Goal: Task Accomplishment & Management: Manage account settings

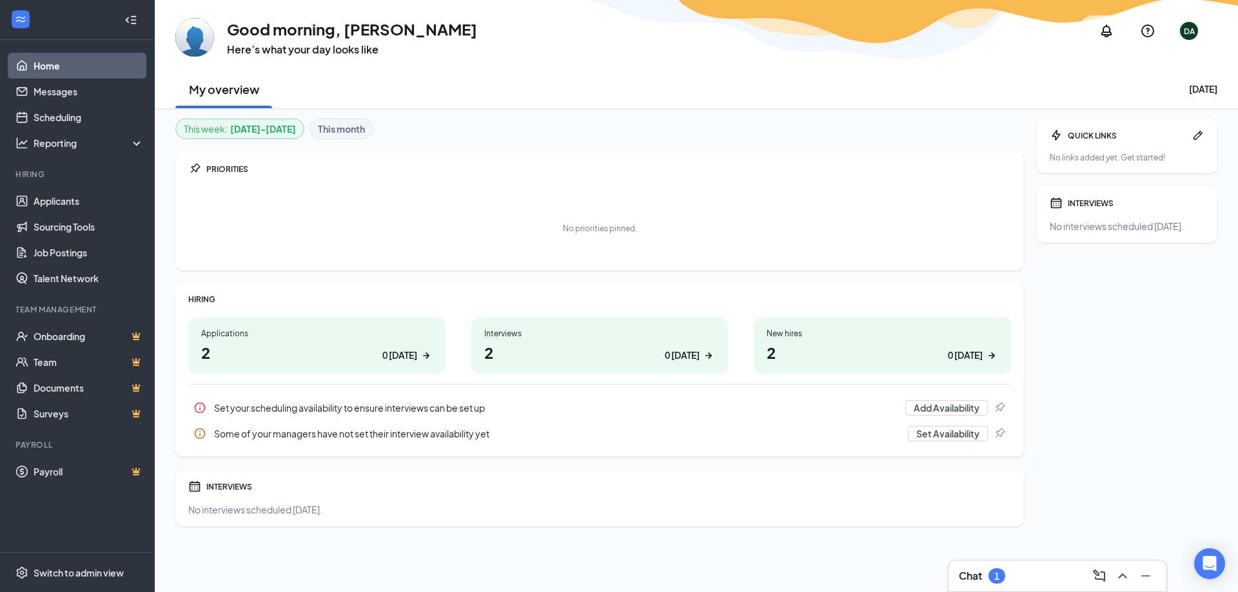
click at [1030, 576] on div "Chat 1" at bounding box center [1057, 576] width 197 height 21
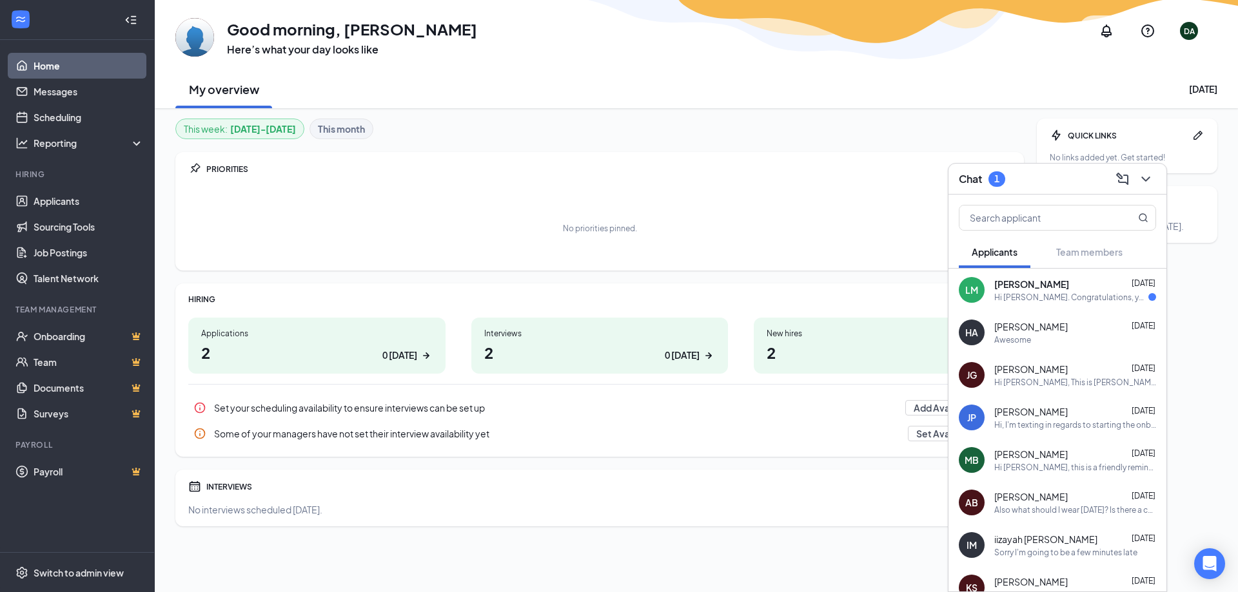
click at [1043, 292] on div "Hi Lily Midford. Congratulations, your meeting with Panera Bread for Catering C…" at bounding box center [1071, 297] width 154 height 11
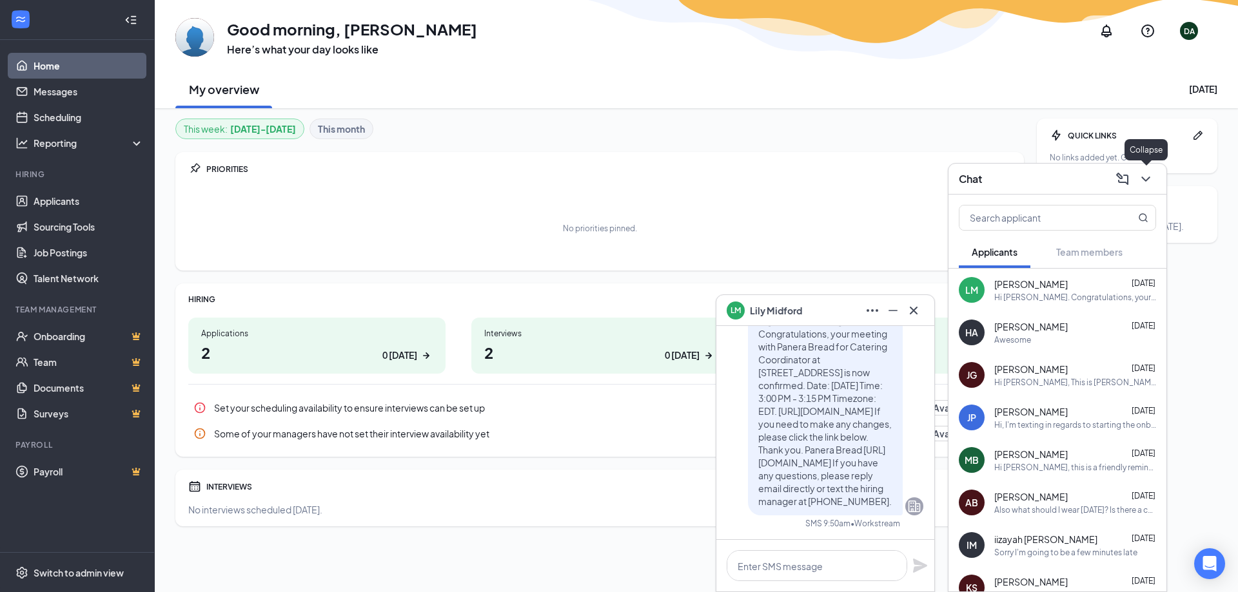
click at [1144, 177] on icon "ChevronDown" at bounding box center [1145, 178] width 15 height 15
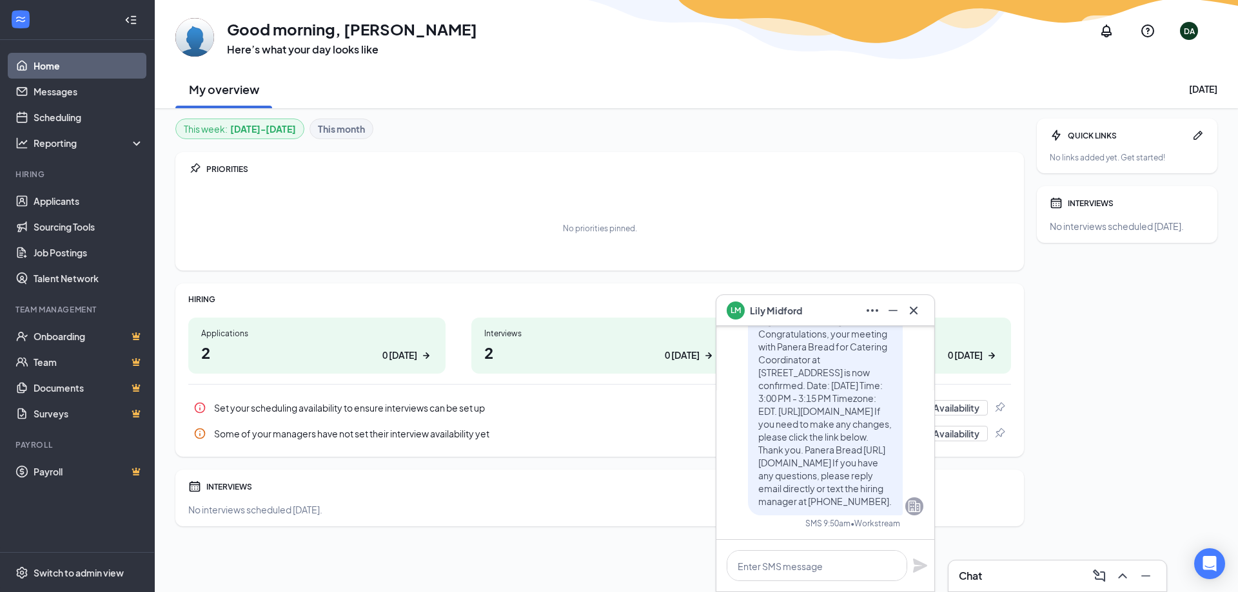
click at [1033, 562] on div "Chat" at bounding box center [1057, 576] width 218 height 31
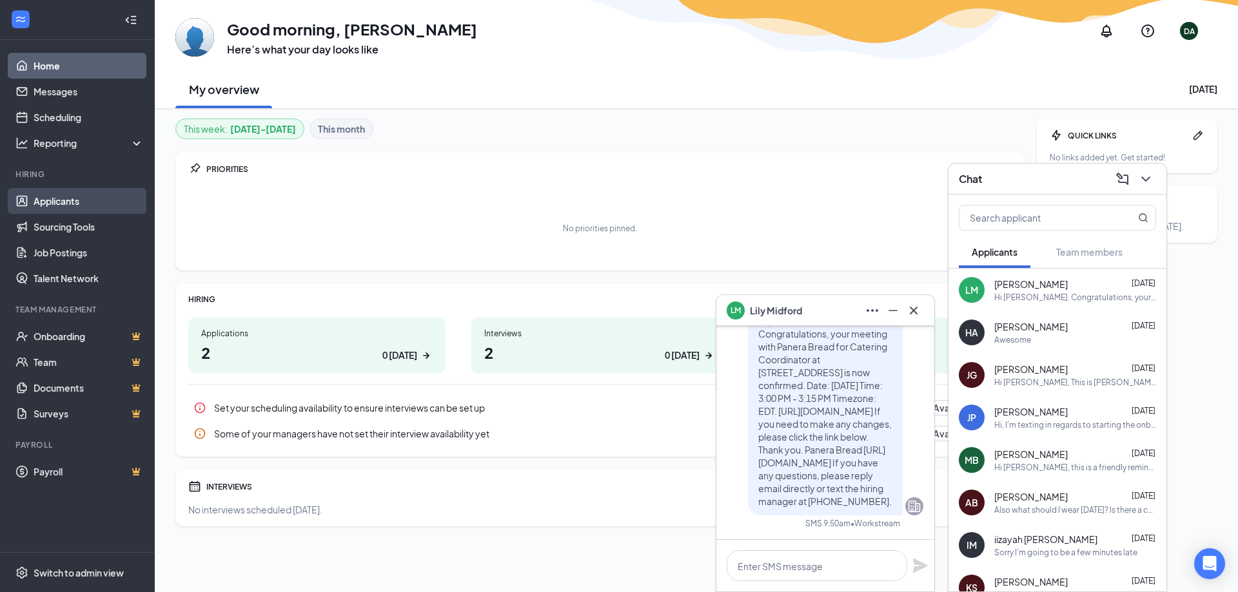
click at [81, 204] on link "Applicants" at bounding box center [89, 201] width 110 height 26
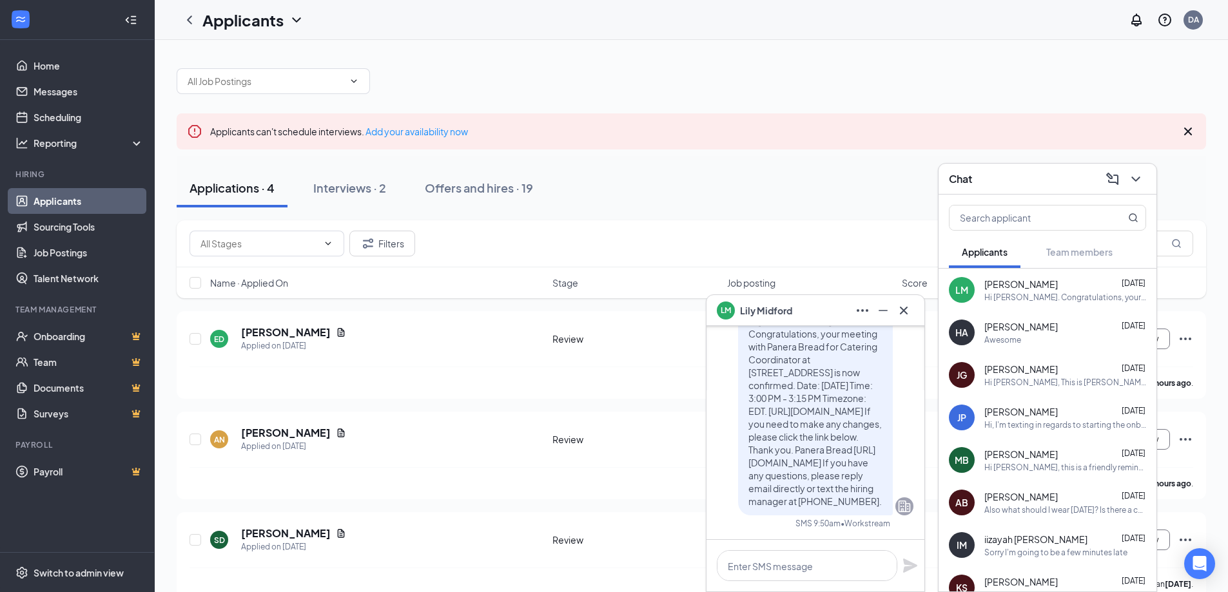
click at [921, 310] on div "LM Lily Midford" at bounding box center [816, 310] width 218 height 31
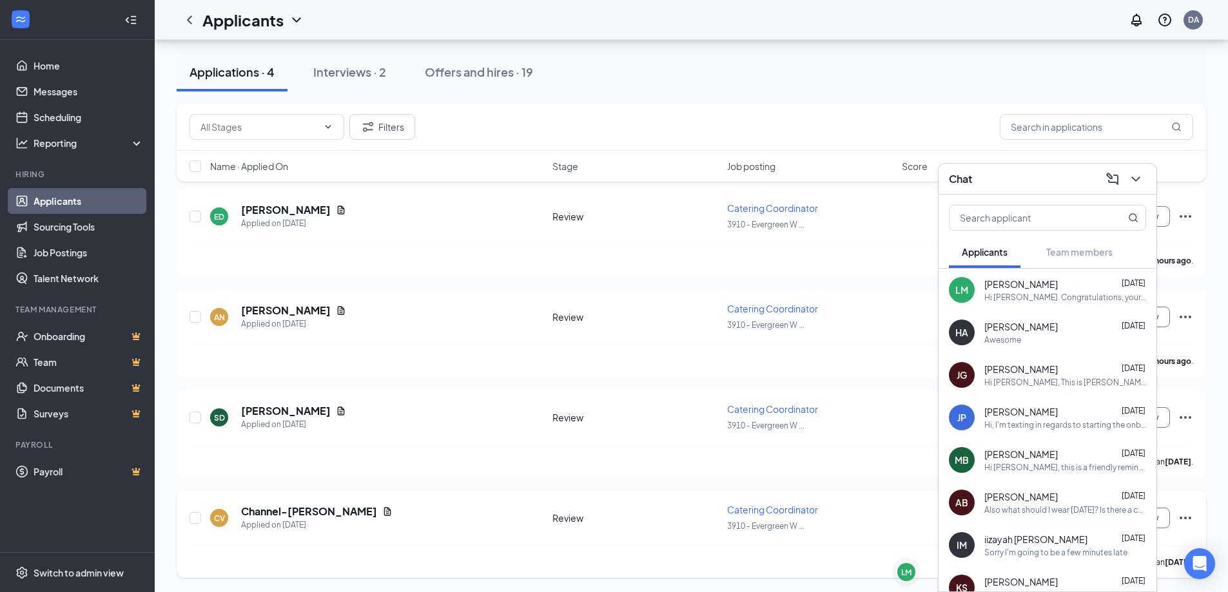
scroll to position [124, 0]
click at [1138, 183] on icon "ChevronDown" at bounding box center [1135, 178] width 15 height 15
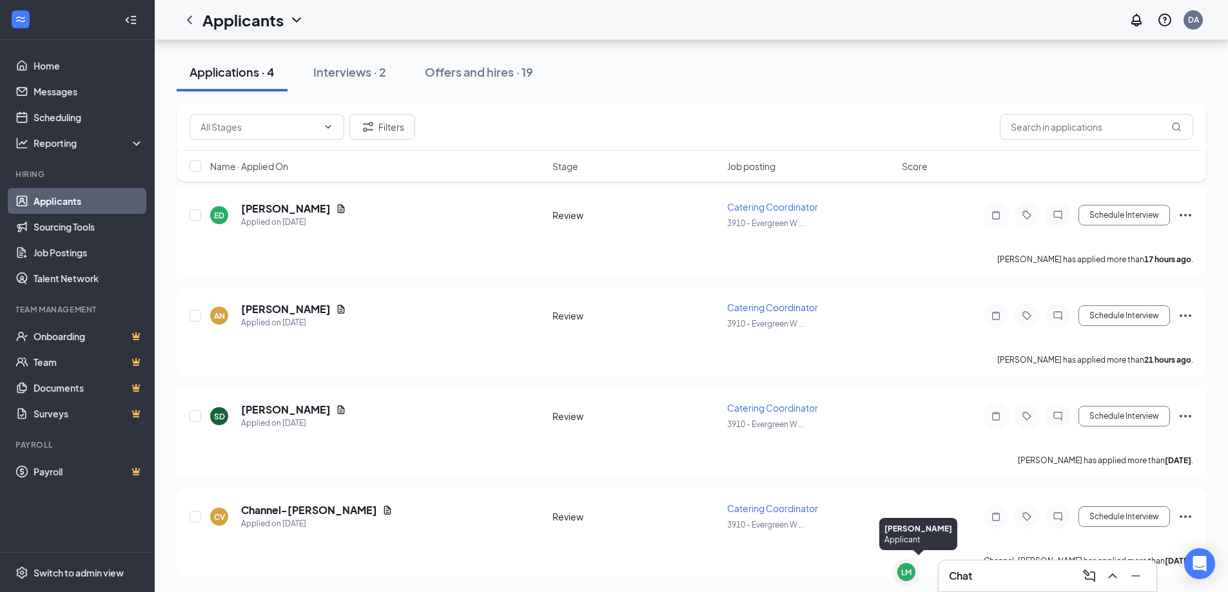
click at [904, 572] on div "LM" at bounding box center [906, 572] width 10 height 11
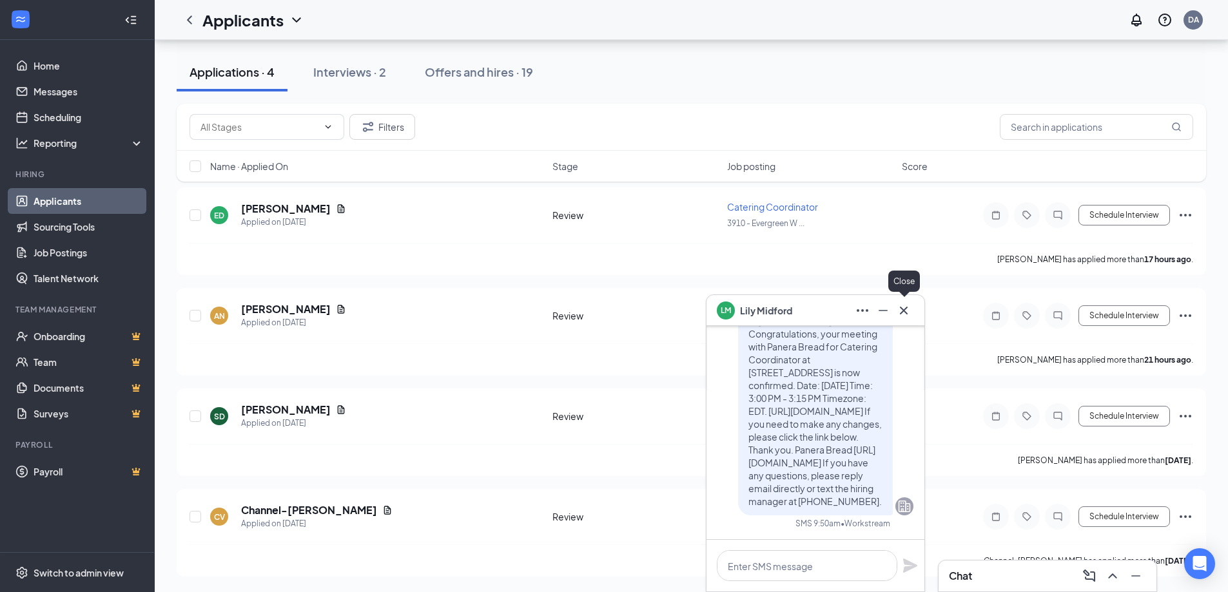
click at [909, 307] on icon "Cross" at bounding box center [903, 310] width 15 height 15
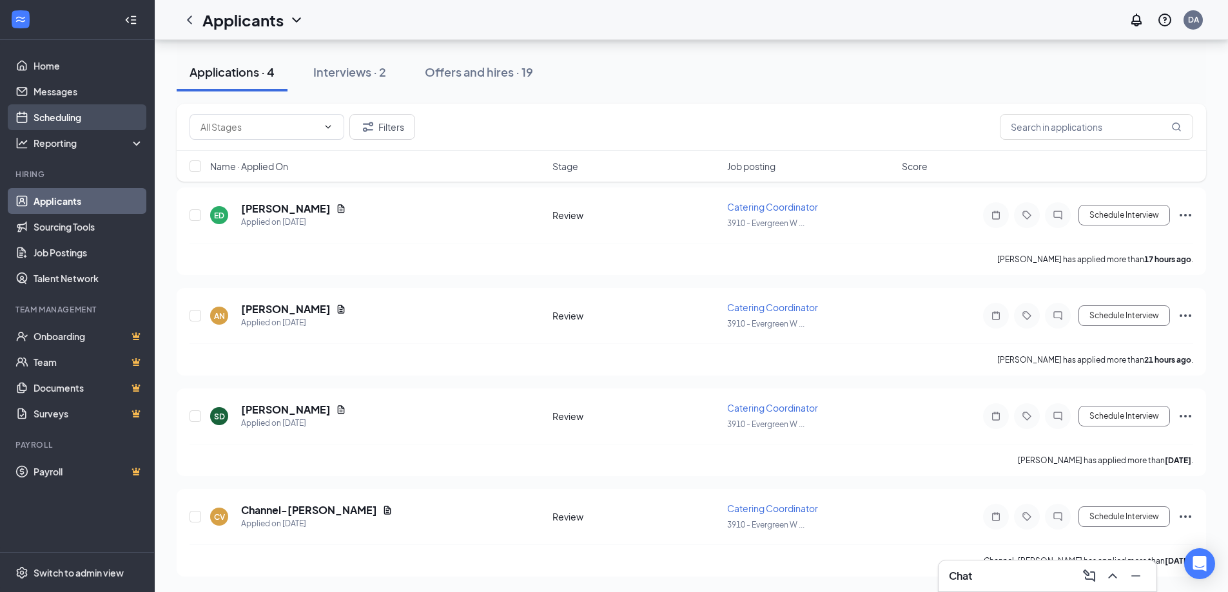
click at [61, 113] on link "Scheduling" at bounding box center [89, 117] width 110 height 26
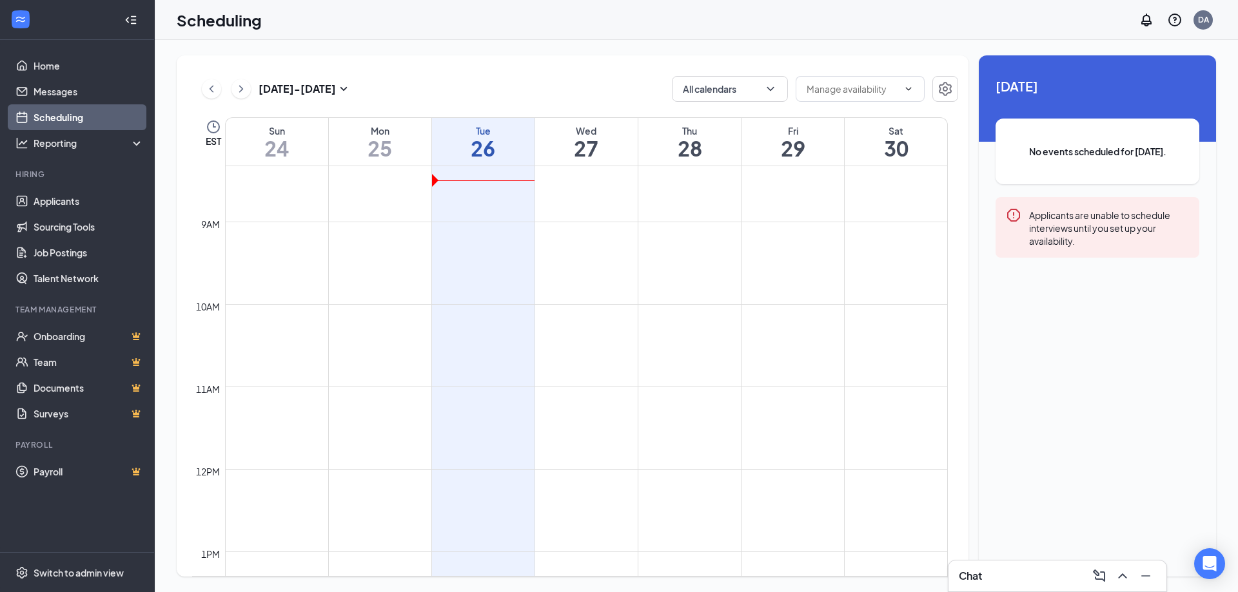
scroll to position [827, 0]
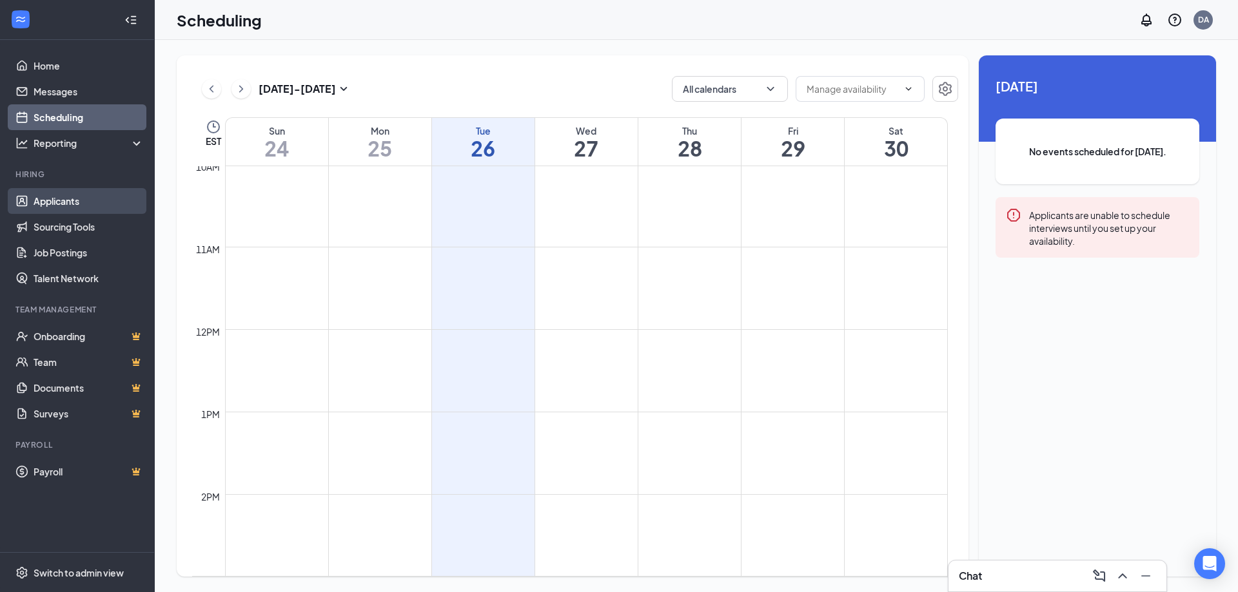
click at [72, 204] on link "Applicants" at bounding box center [89, 201] width 110 height 26
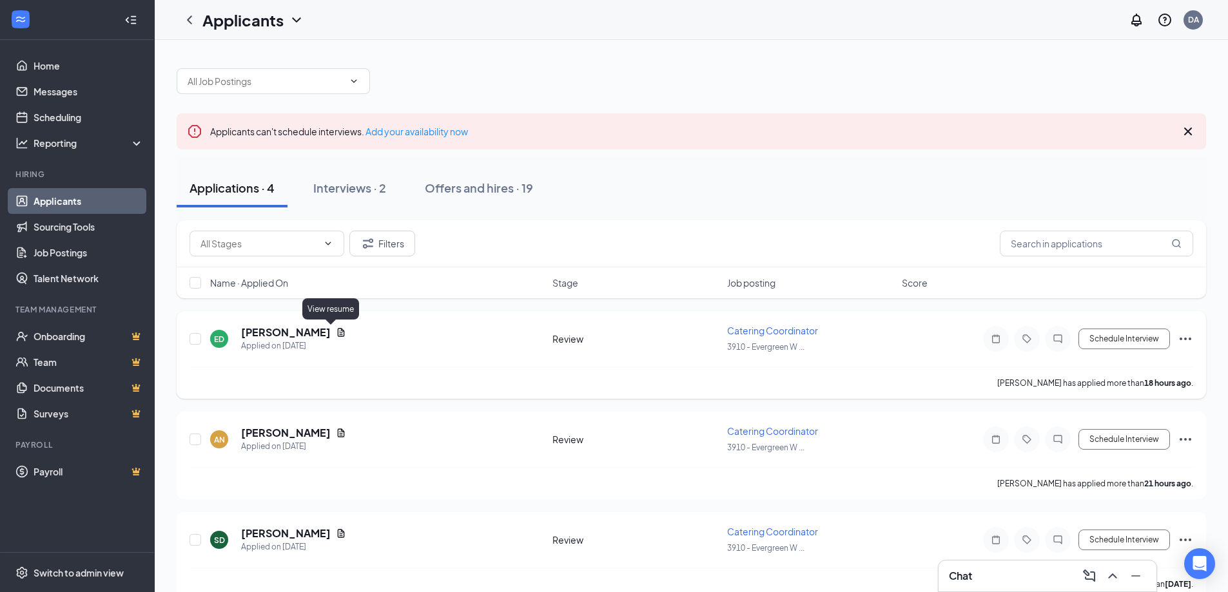
click at [338, 329] on icon "Document" at bounding box center [341, 332] width 7 height 8
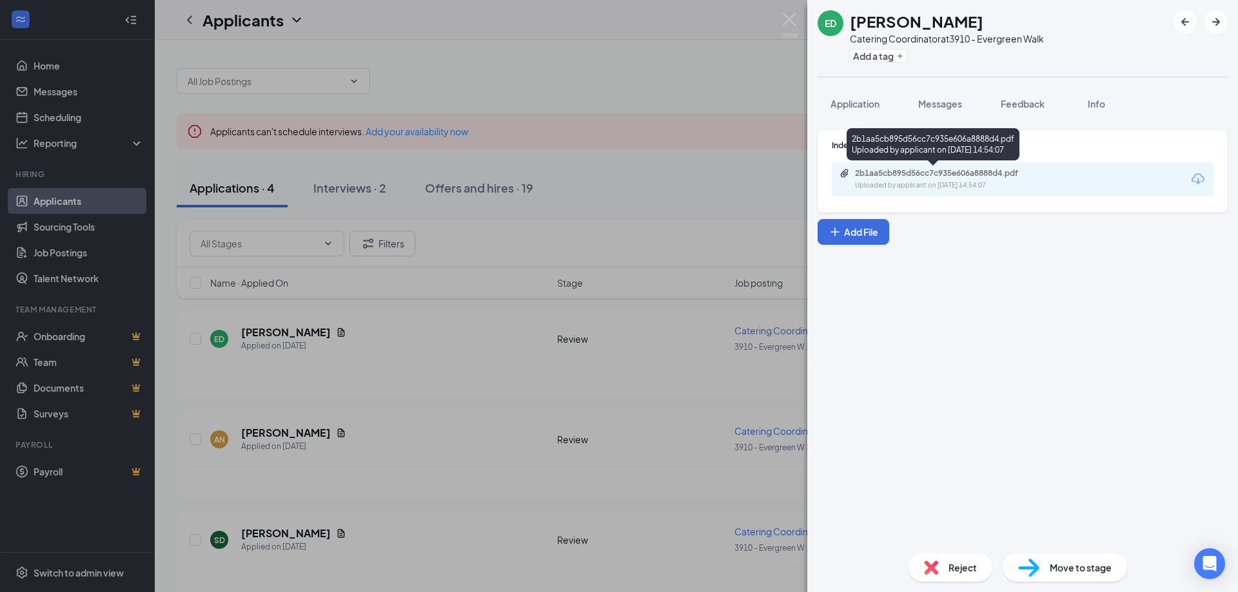
click at [982, 176] on div "2b1aa5cb895d56cc7c935e606a8888d4.pdf" at bounding box center [945, 173] width 181 height 10
click at [797, 17] on img at bounding box center [789, 25] width 16 height 25
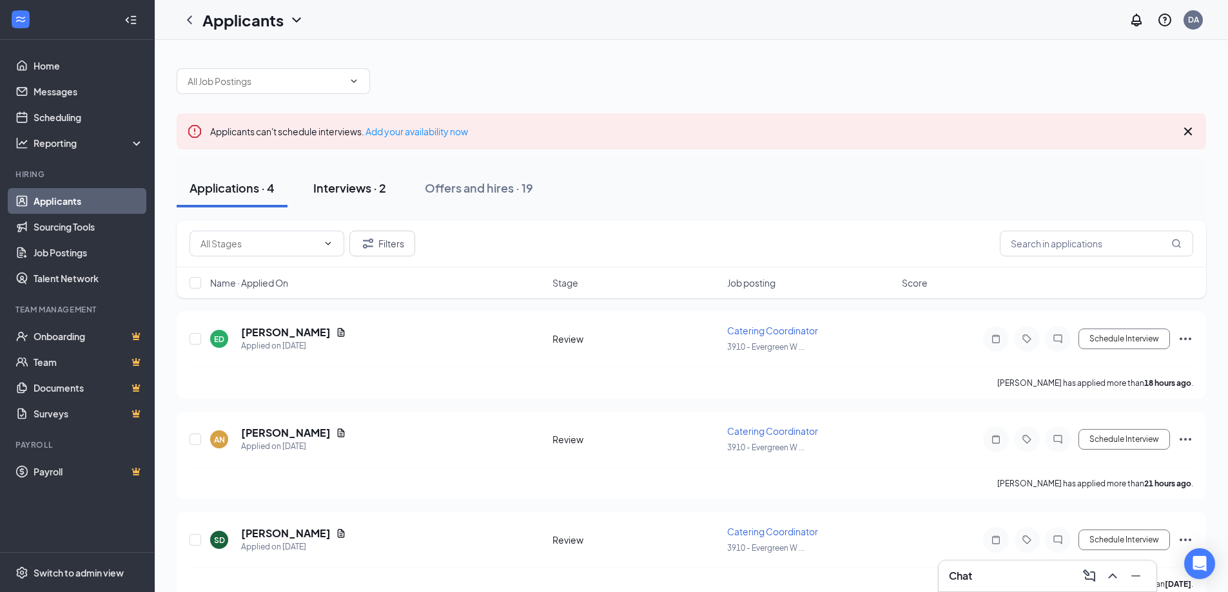
click at [393, 197] on button "Interviews · 2" at bounding box center [349, 188] width 99 height 39
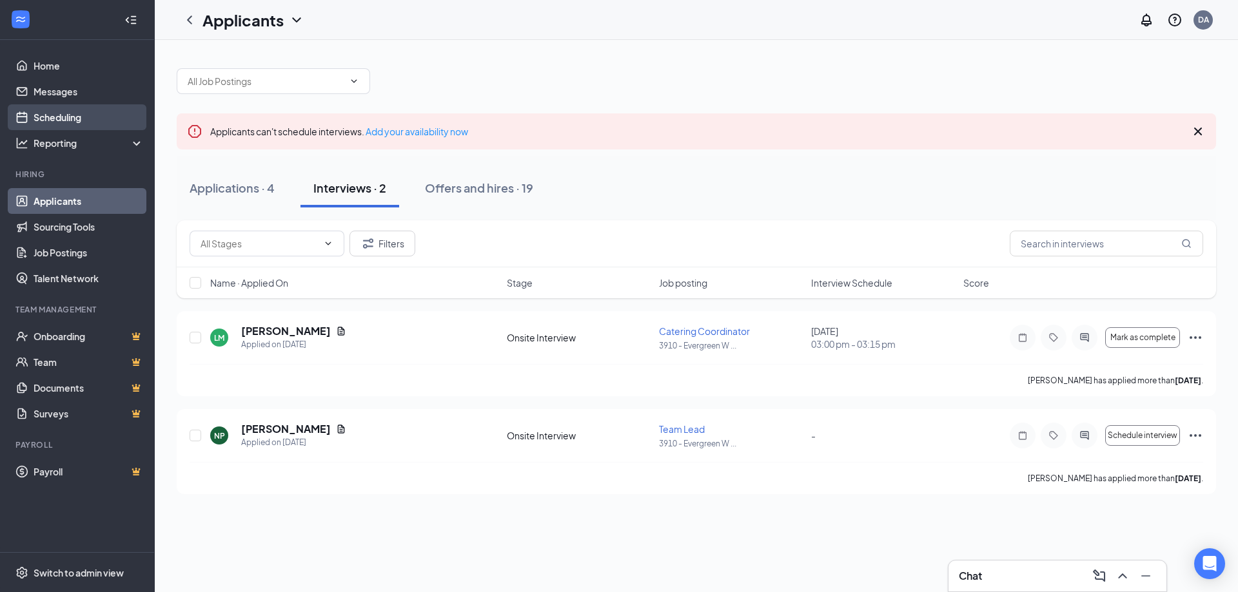
click at [102, 119] on link "Scheduling" at bounding box center [89, 117] width 110 height 26
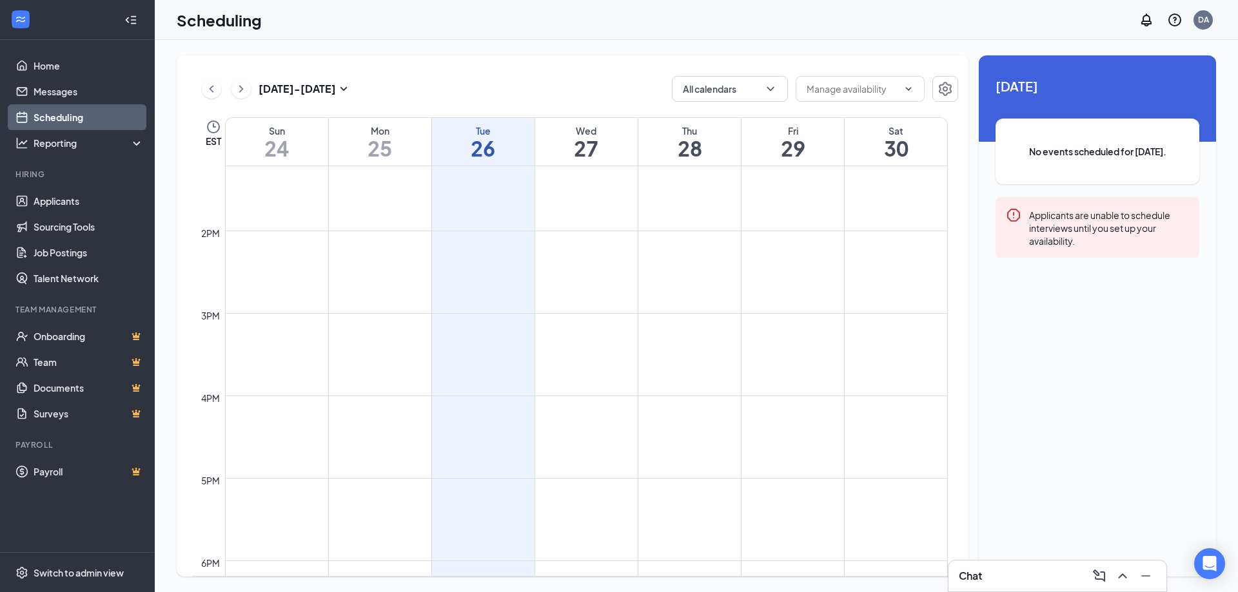
scroll to position [1085, 0]
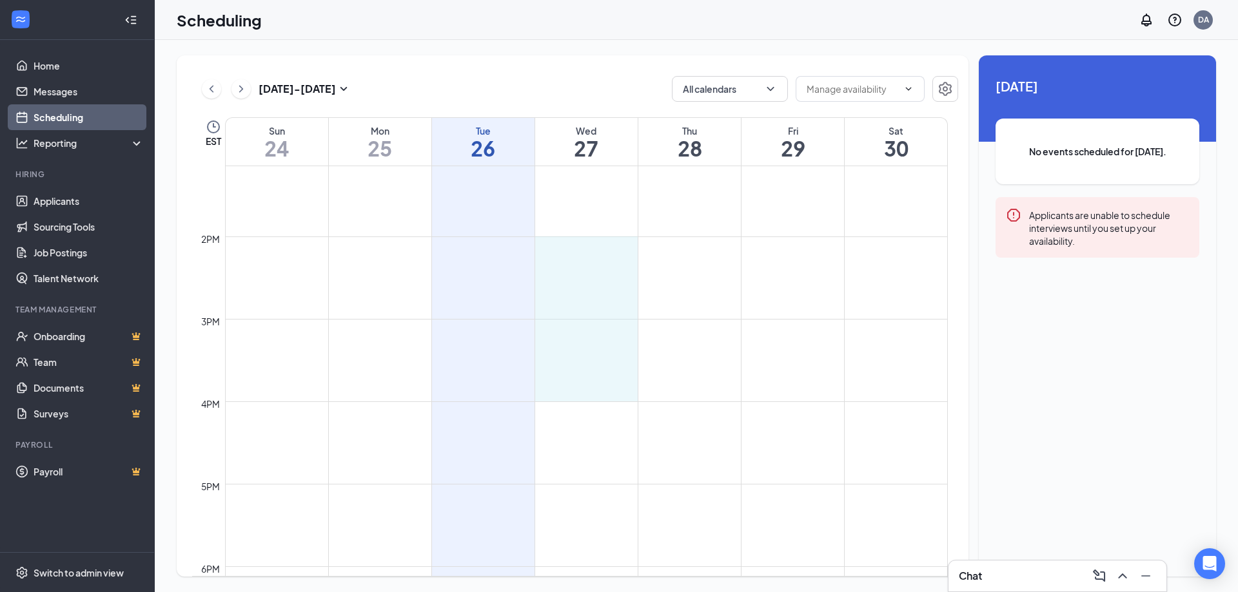
drag, startPoint x: 583, startPoint y: 240, endPoint x: 600, endPoint y: 389, distance: 149.9
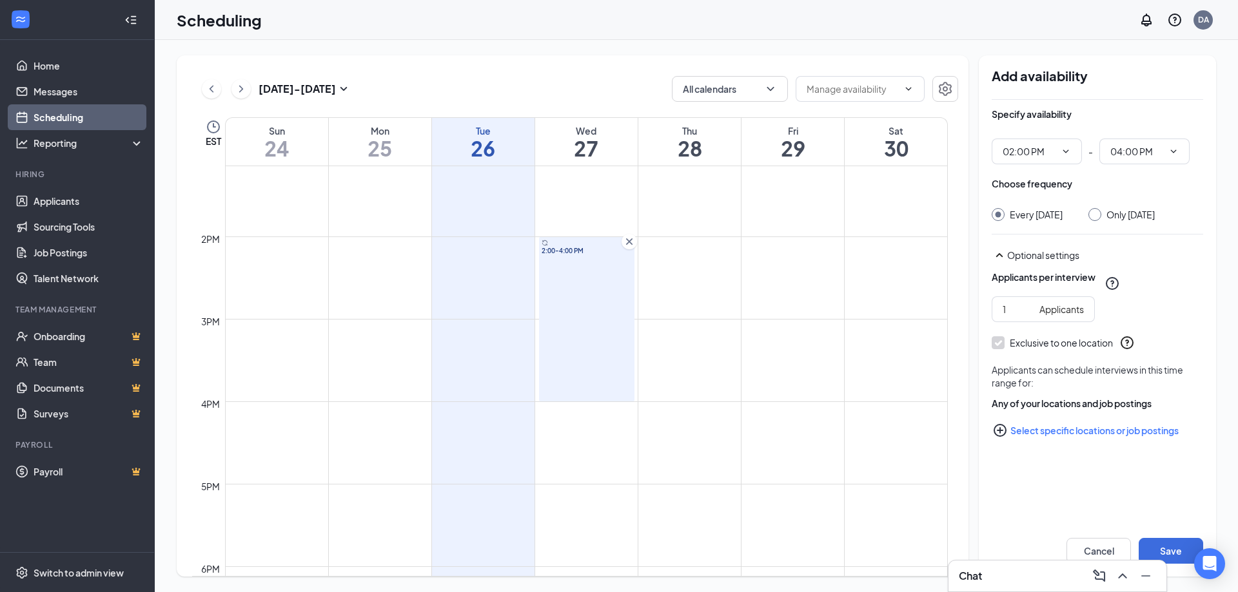
type input "02:00 PM"
type input "04:00 PM"
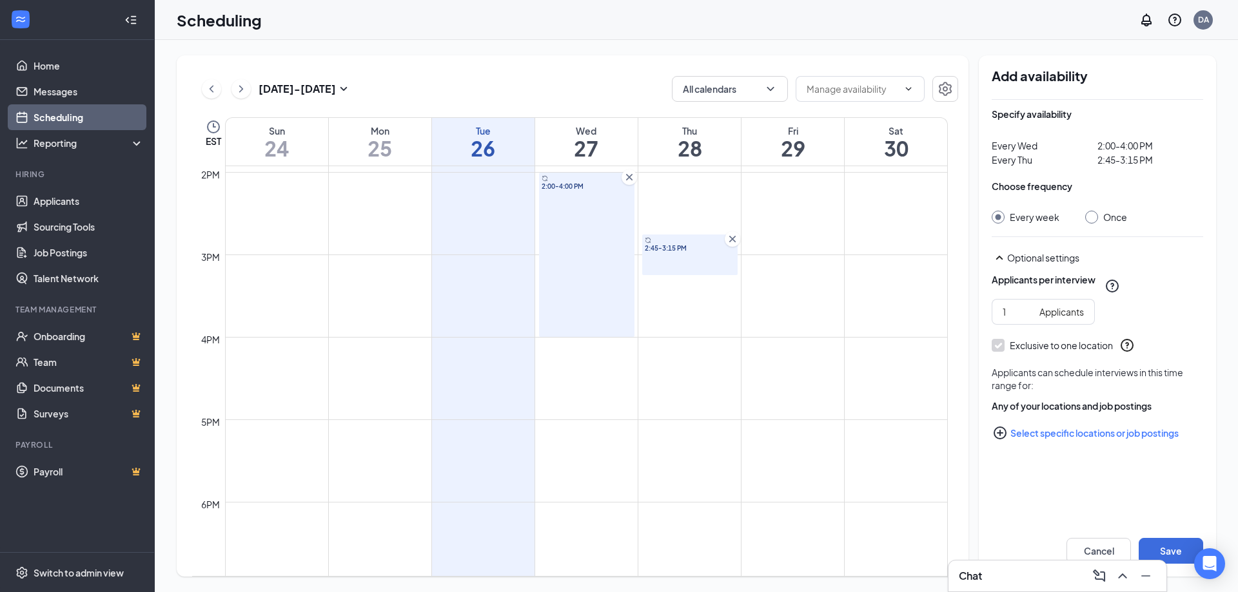
click at [732, 242] on icon "Cross" at bounding box center [732, 239] width 13 height 13
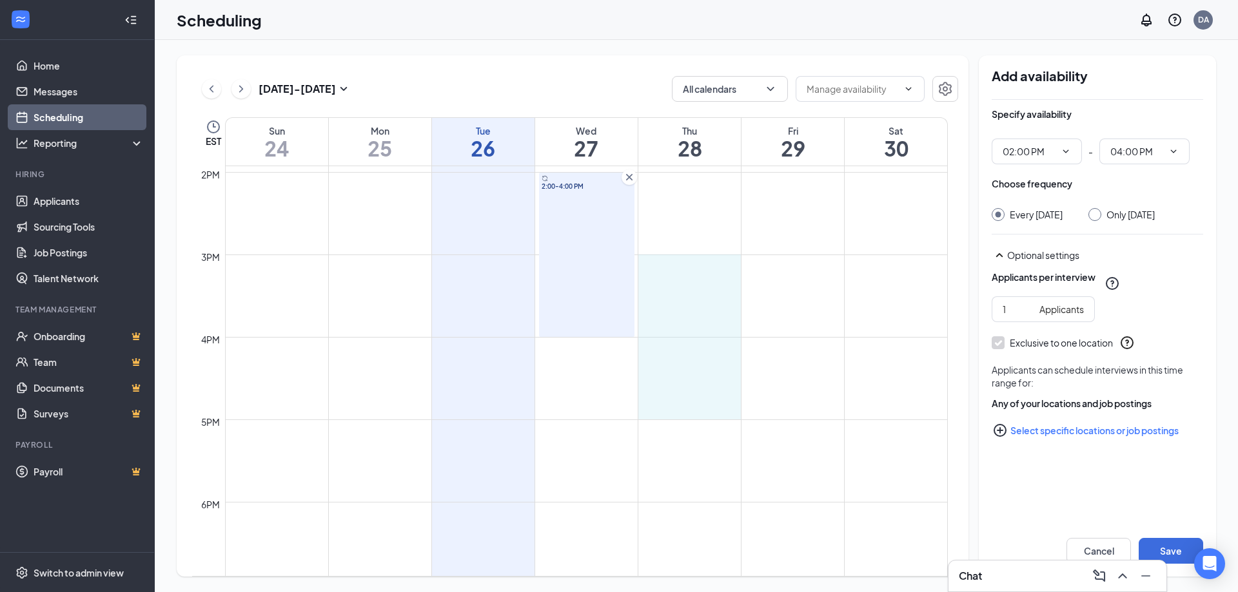
drag, startPoint x: 697, startPoint y: 264, endPoint x: 711, endPoint y: 411, distance: 147.7
click at [578, 229] on div "2:00-4:00 PM" at bounding box center [586, 255] width 95 height 164
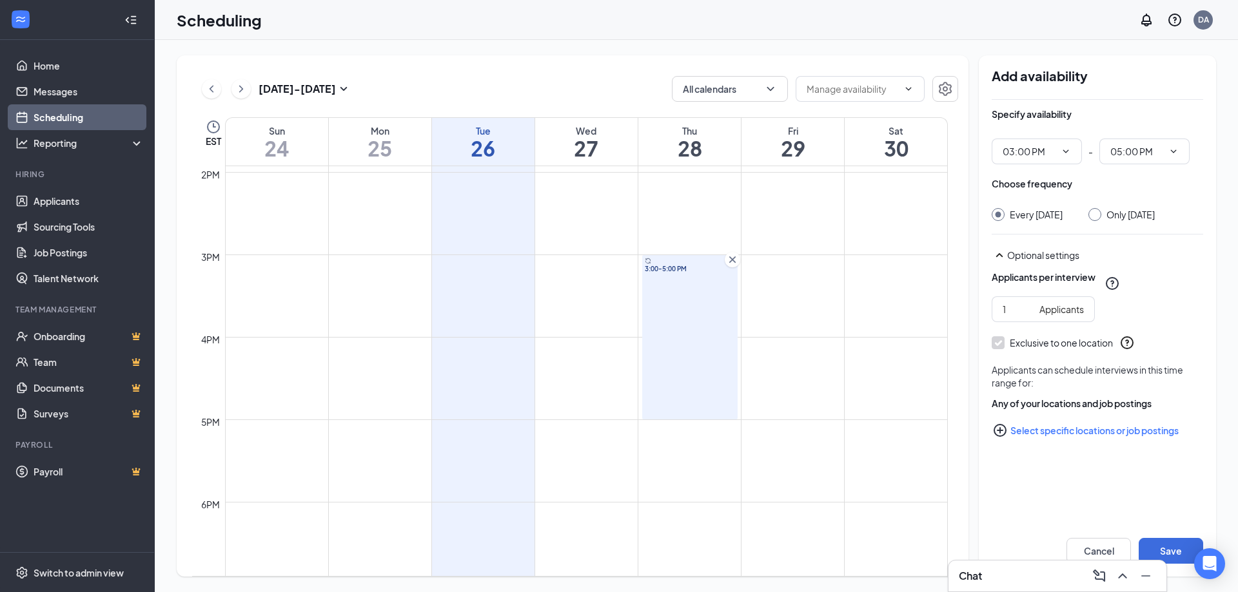
click at [1095, 209] on div "Every Thursday Only Thursday, Aug 28" at bounding box center [1096, 214] width 211 height 13
click at [1097, 213] on input "Only Thursday, Aug 28" at bounding box center [1092, 212] width 9 height 9
radio input "true"
radio input "false"
click at [621, 277] on td at bounding box center [586, 285] width 723 height 21
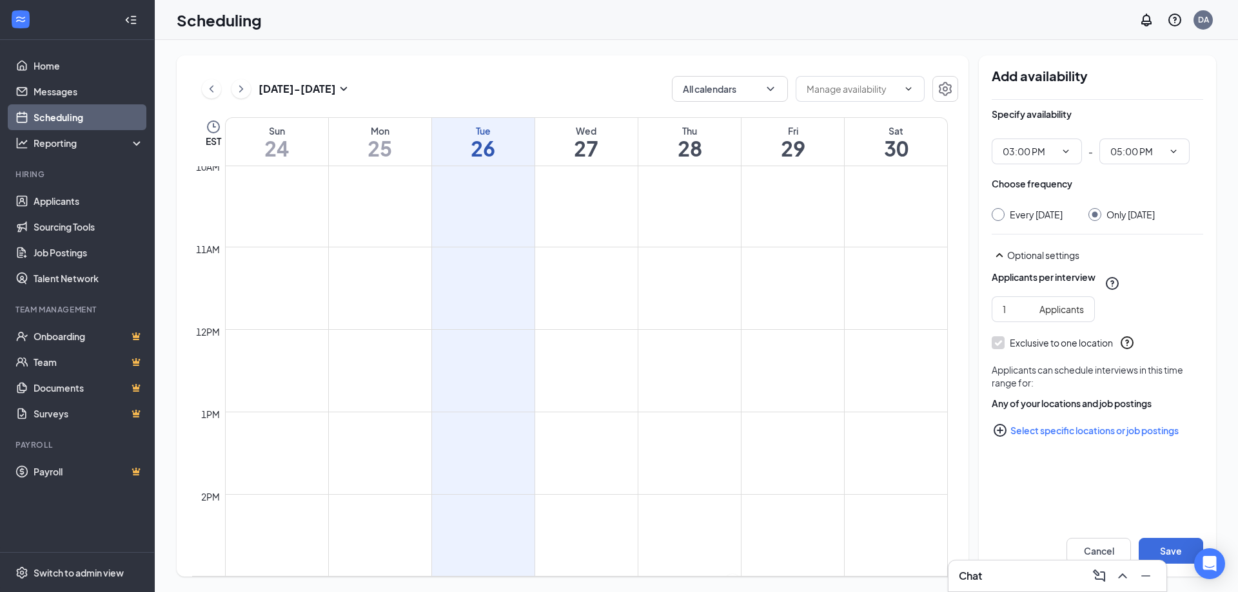
scroll to position [1085, 0]
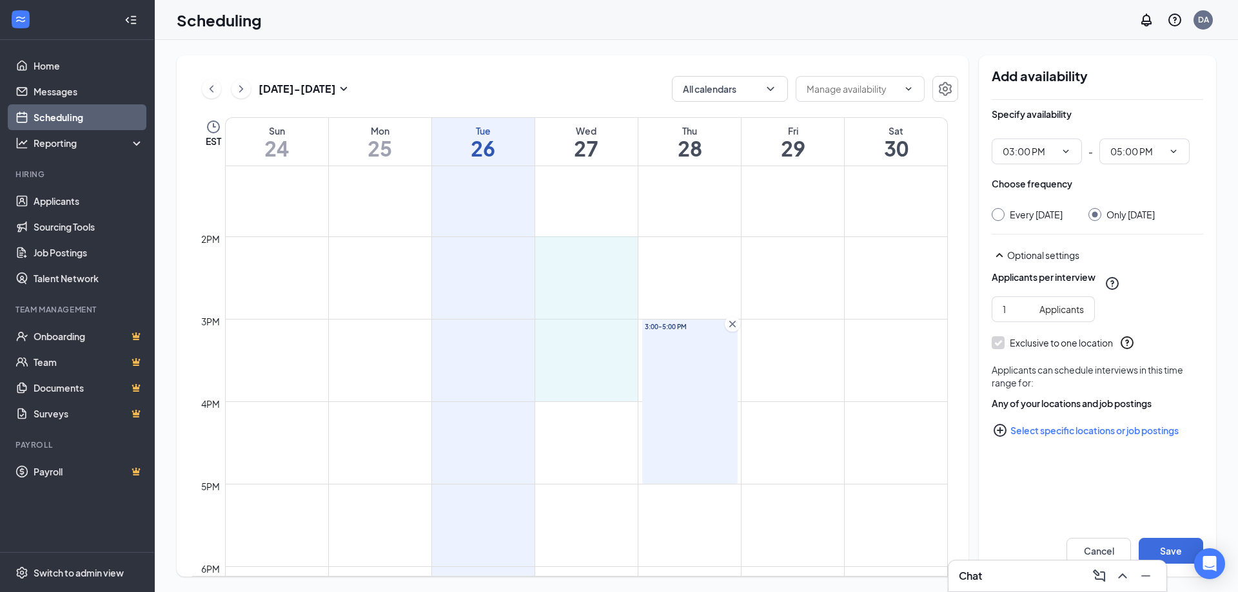
drag, startPoint x: 589, startPoint y: 242, endPoint x: 596, endPoint y: 397, distance: 154.9
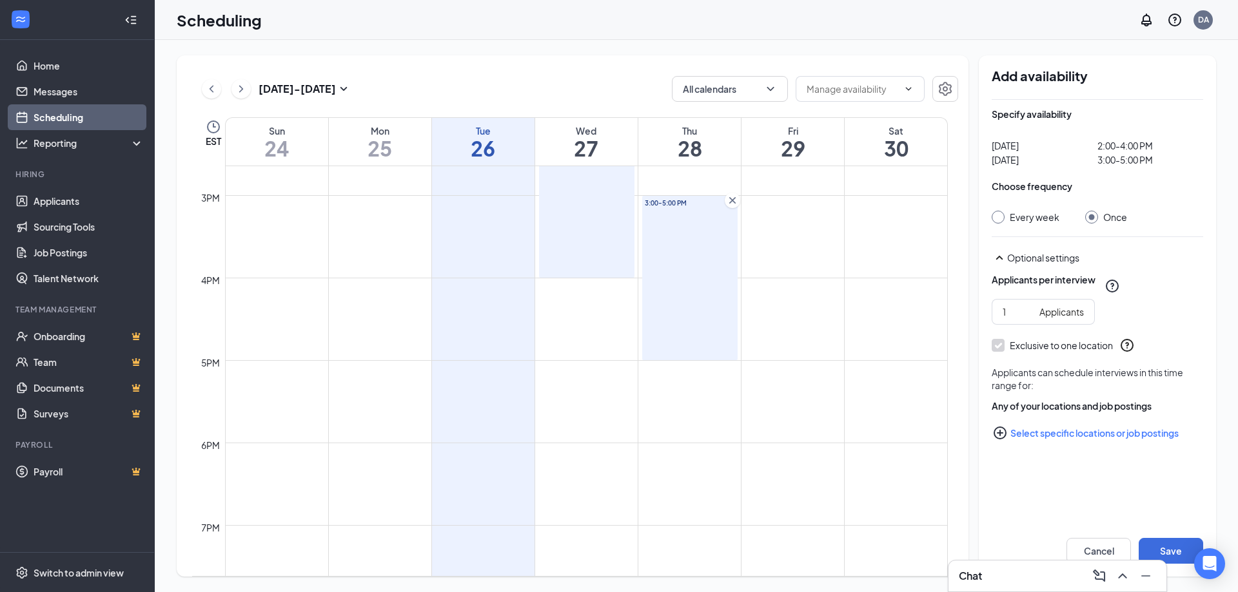
scroll to position [1214, 0]
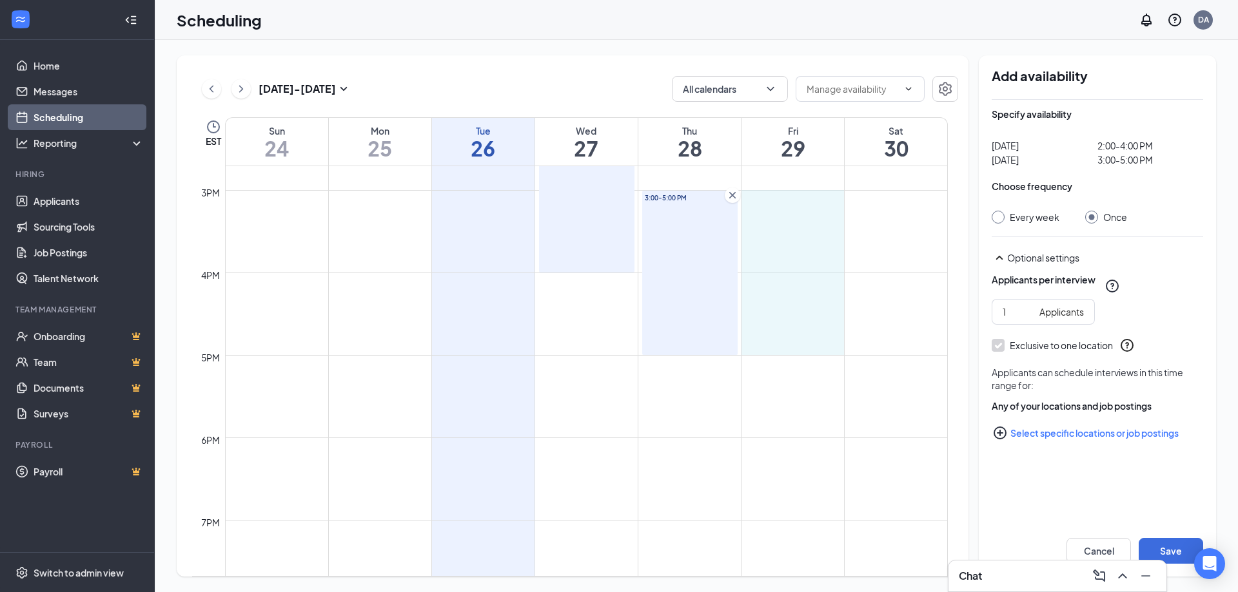
drag, startPoint x: 786, startPoint y: 192, endPoint x: 801, endPoint y: 344, distance: 152.3
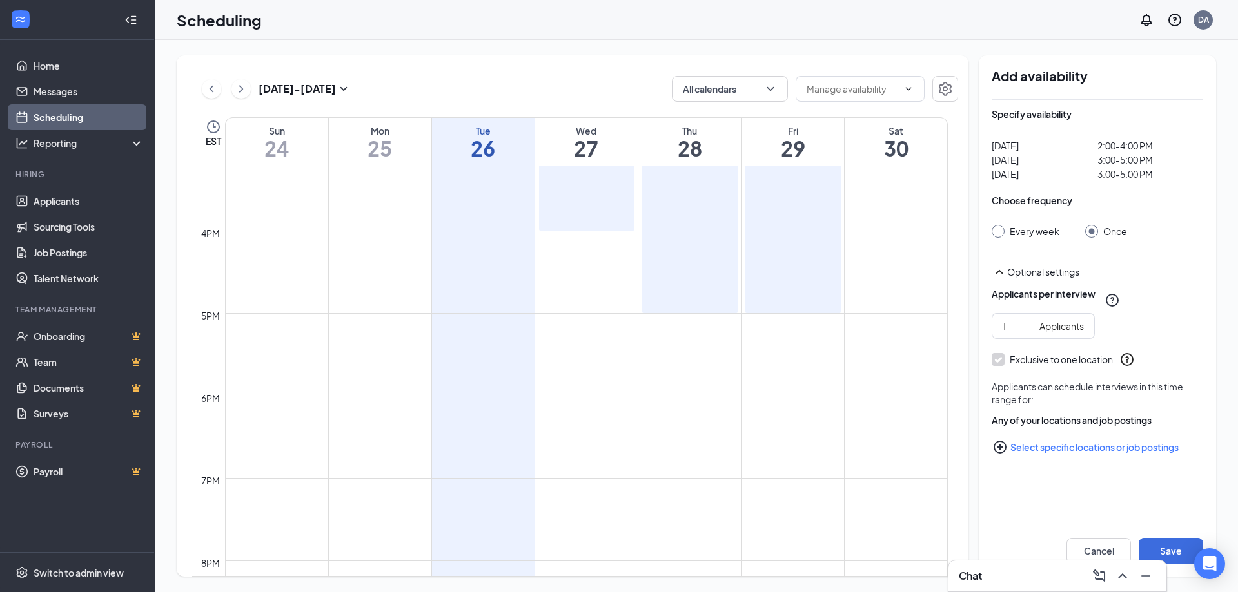
scroll to position [1278, 0]
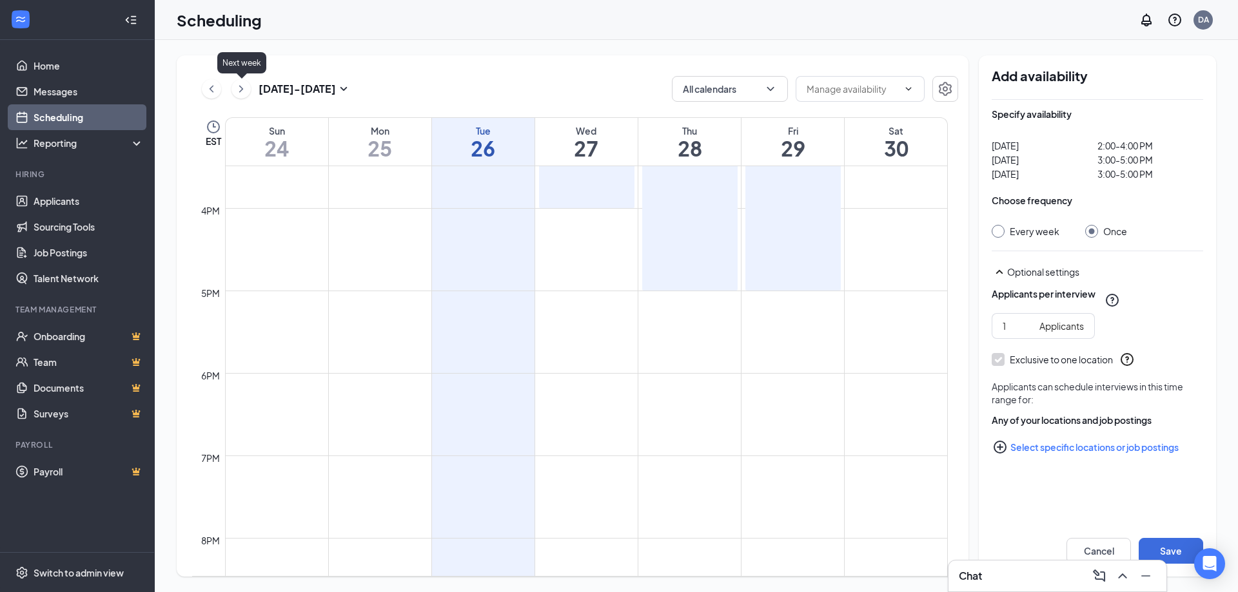
click at [237, 95] on icon "ChevronRight" at bounding box center [241, 88] width 13 height 15
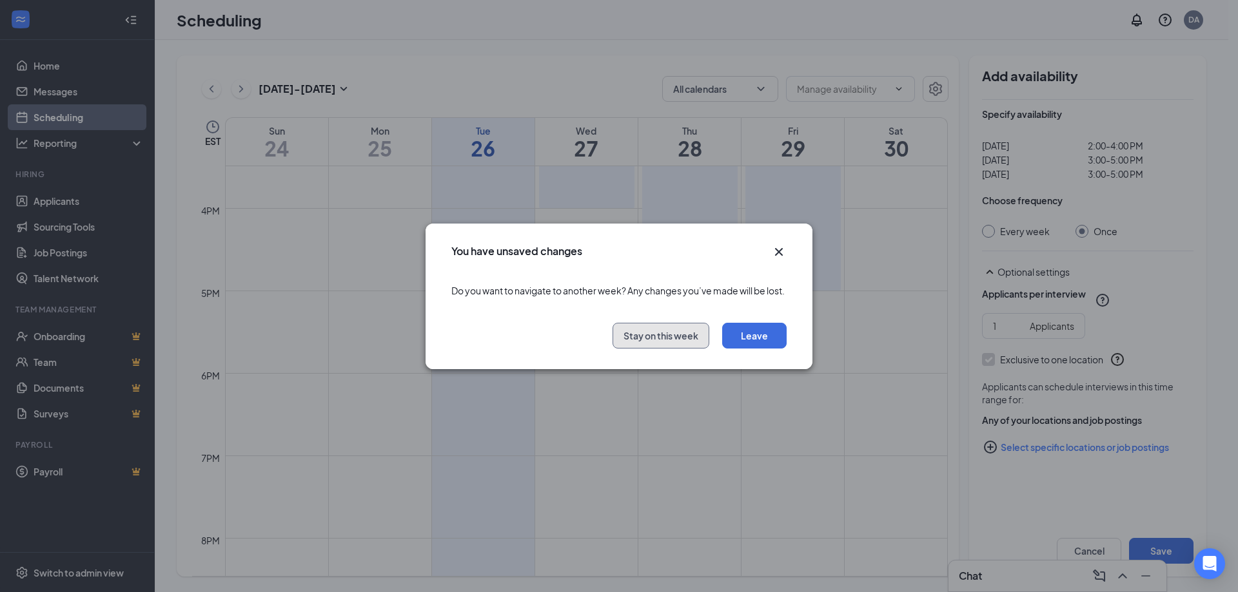
click at [666, 349] on button "Stay on this week" at bounding box center [660, 336] width 97 height 26
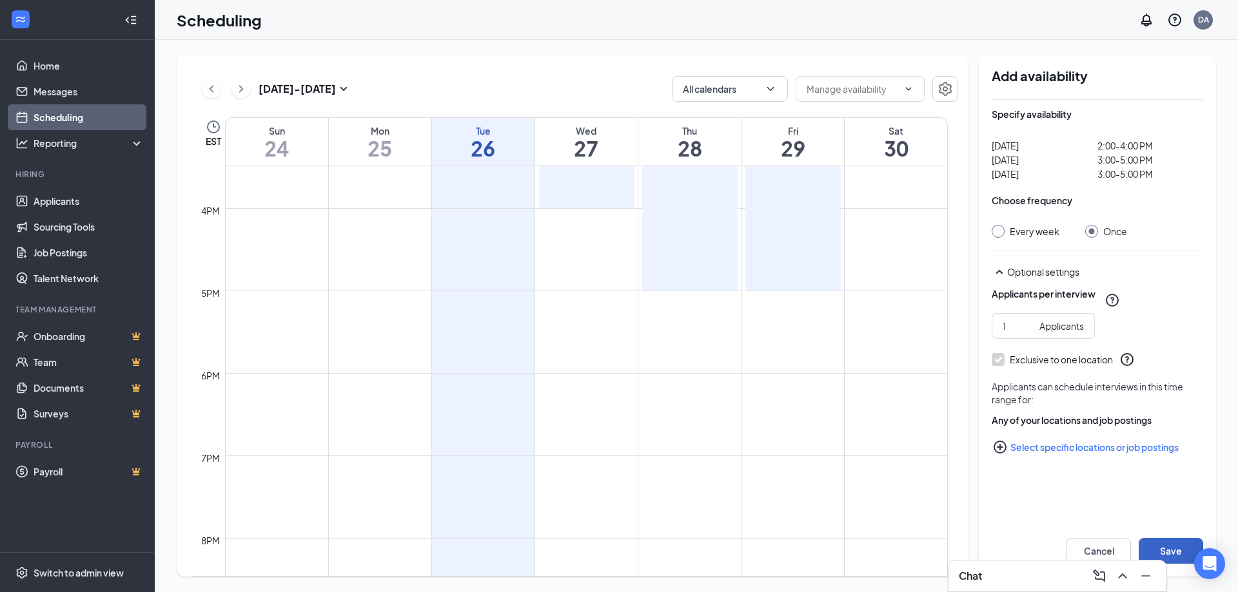
click at [1186, 547] on button "Save" at bounding box center [1170, 551] width 64 height 26
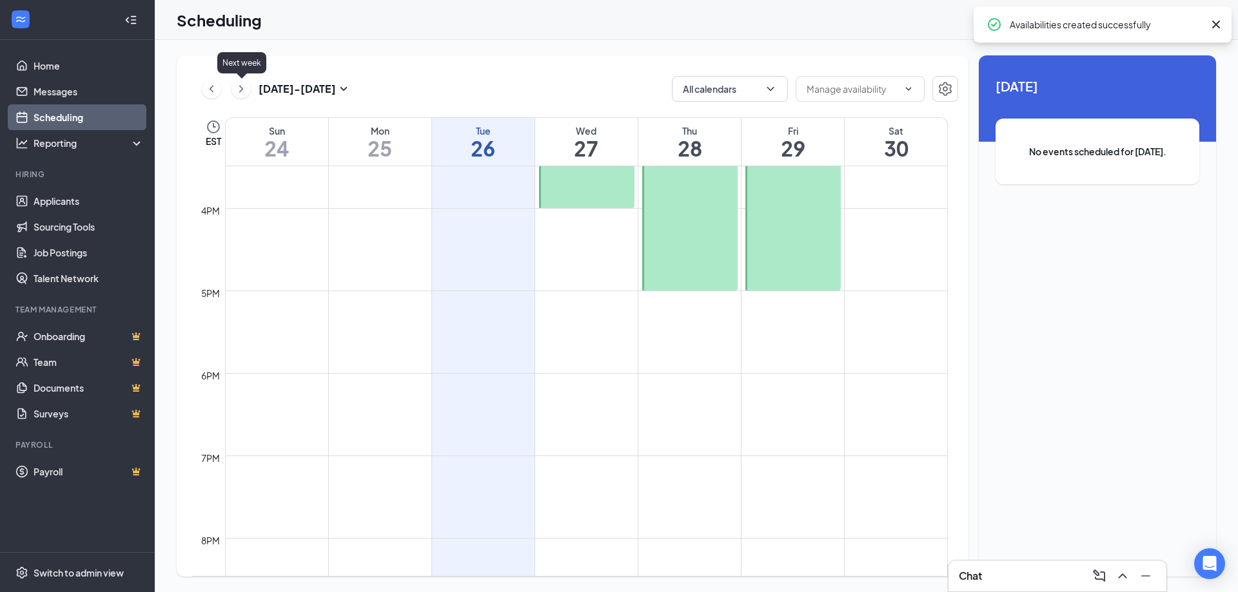
click at [246, 92] on icon "ChevronRight" at bounding box center [241, 88] width 13 height 15
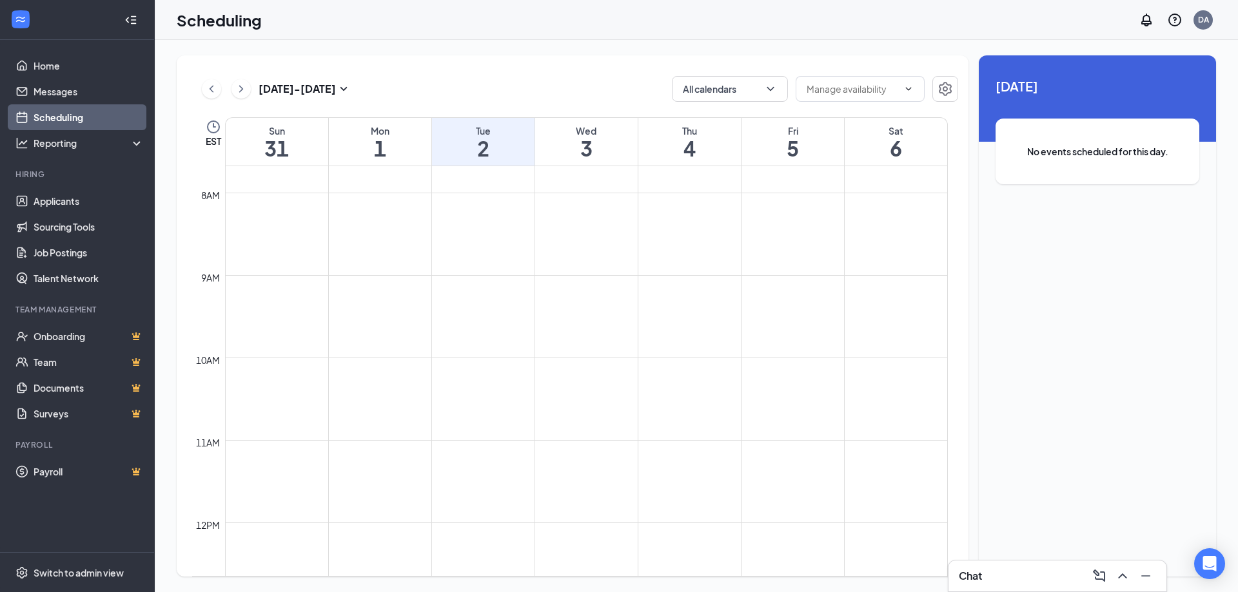
scroll to position [698, 0]
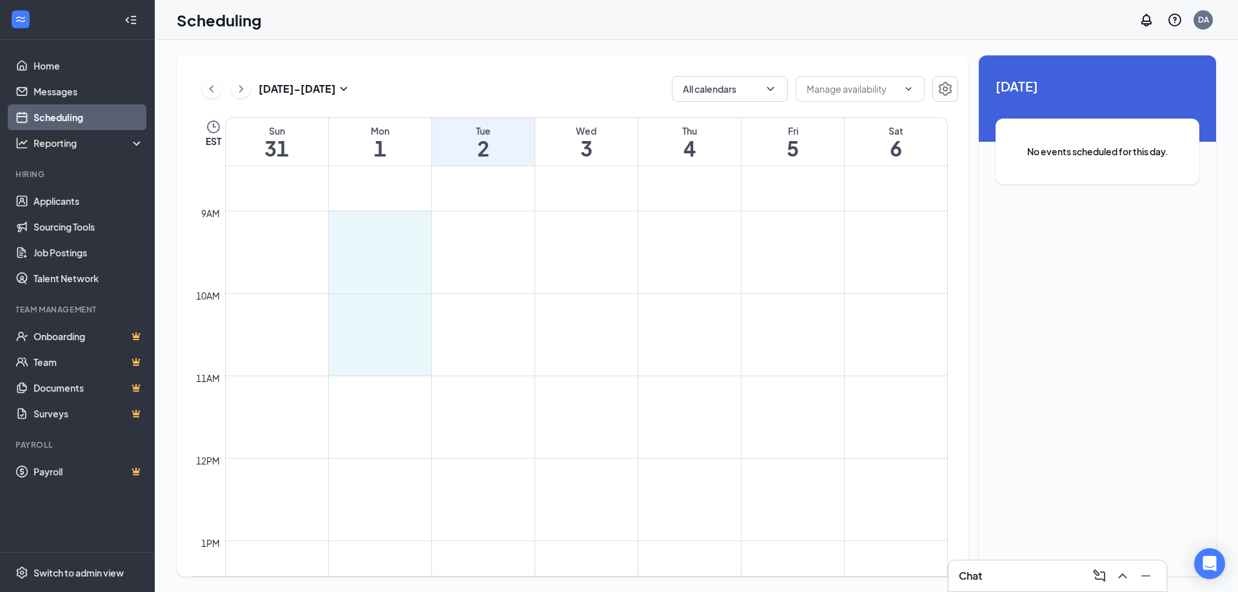
drag, startPoint x: 363, startPoint y: 215, endPoint x: 375, endPoint y: 369, distance: 153.9
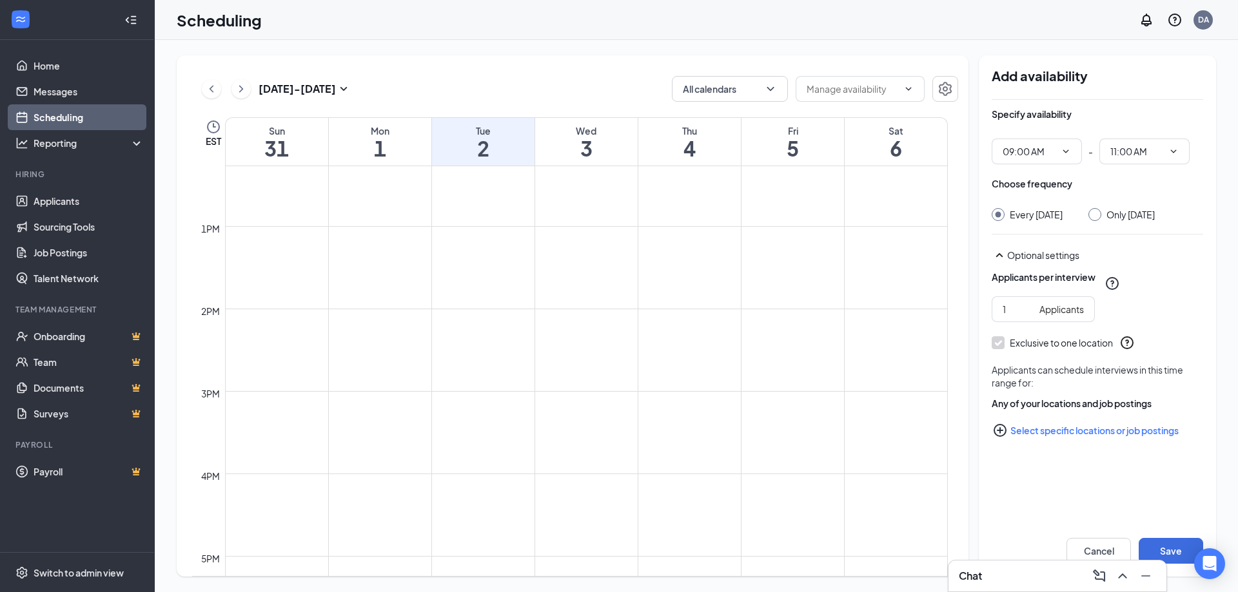
scroll to position [1020, 0]
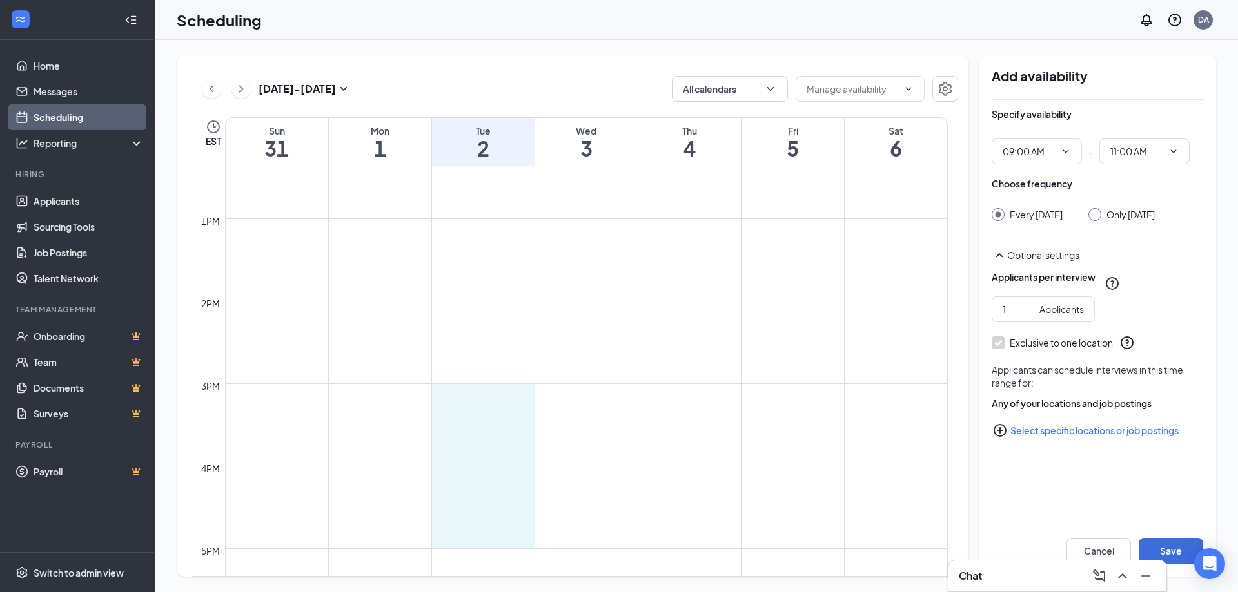
drag, startPoint x: 471, startPoint y: 388, endPoint x: 494, endPoint y: 538, distance: 152.1
click at [1162, 551] on button "Save" at bounding box center [1170, 551] width 64 height 26
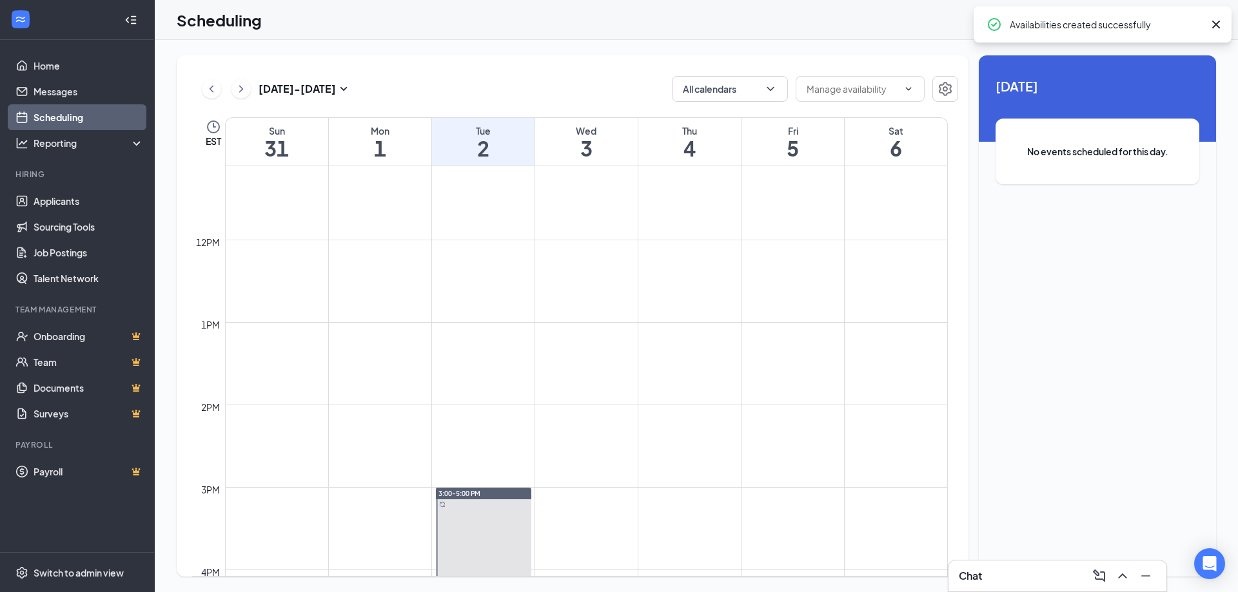
scroll to position [698, 0]
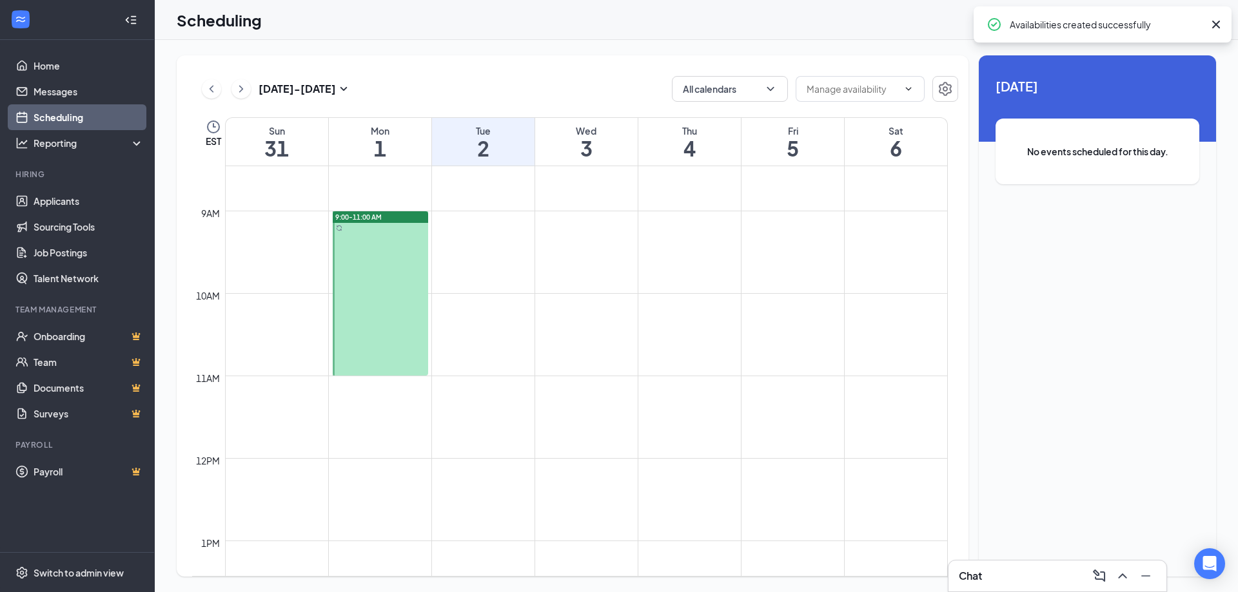
click at [395, 264] on div at bounding box center [380, 293] width 95 height 164
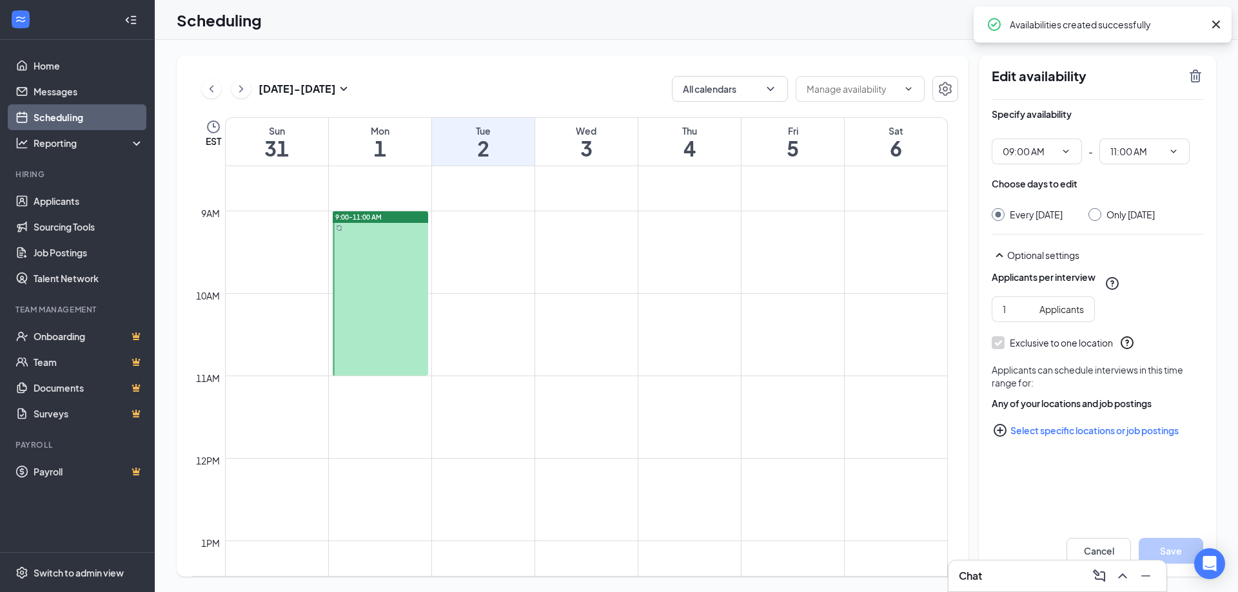
click at [1097, 215] on input "Only Monday, Sep 1" at bounding box center [1092, 212] width 9 height 9
radio input "true"
radio input "false"
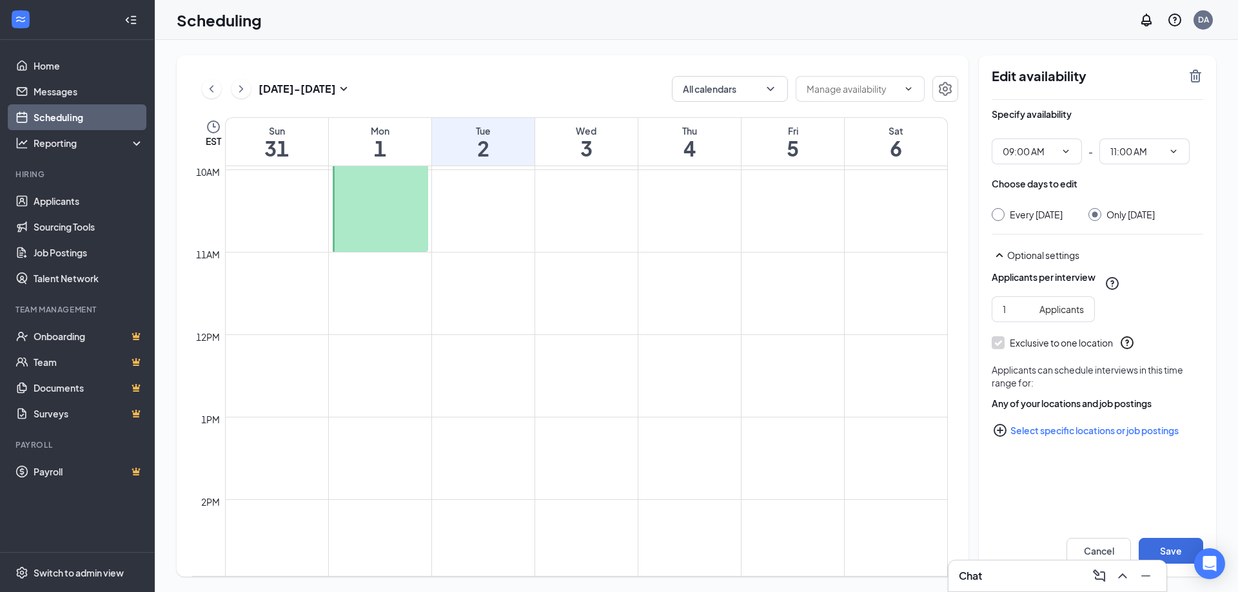
scroll to position [1020, 0]
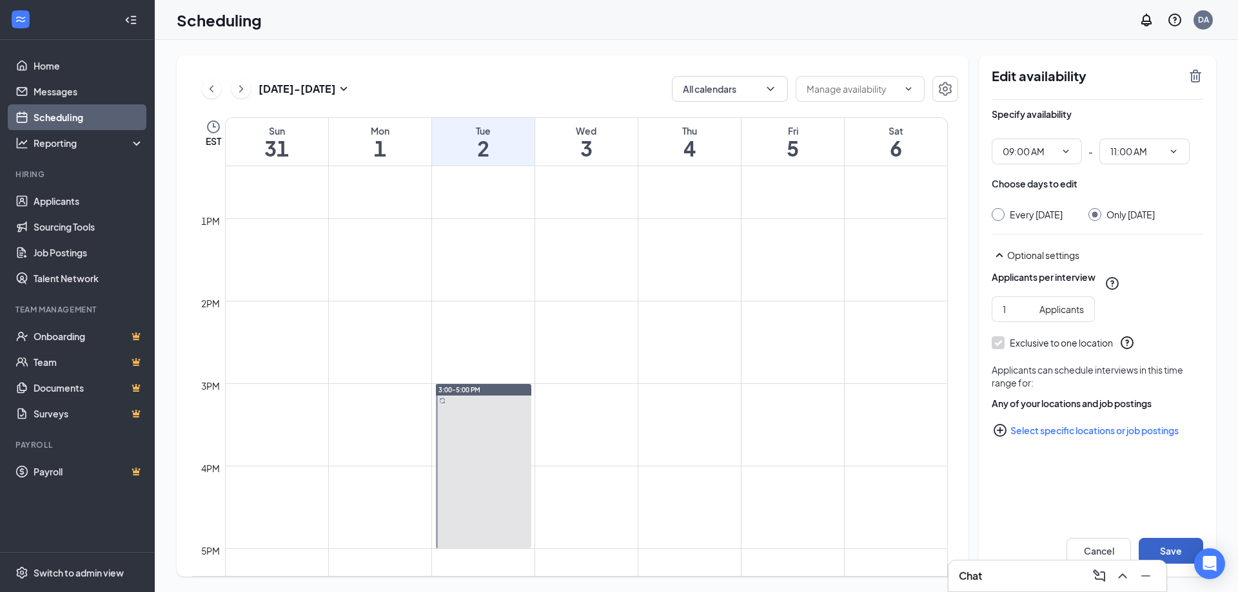
click at [1141, 551] on button "Save" at bounding box center [1170, 551] width 64 height 26
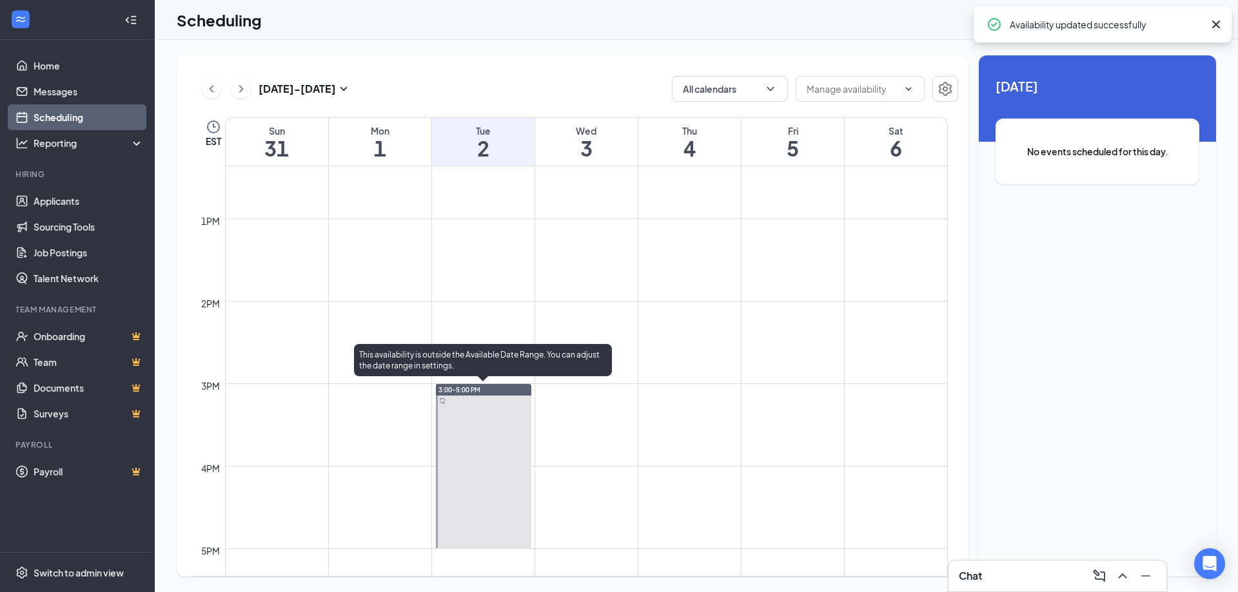
click at [444, 440] on div at bounding box center [483, 466] width 95 height 164
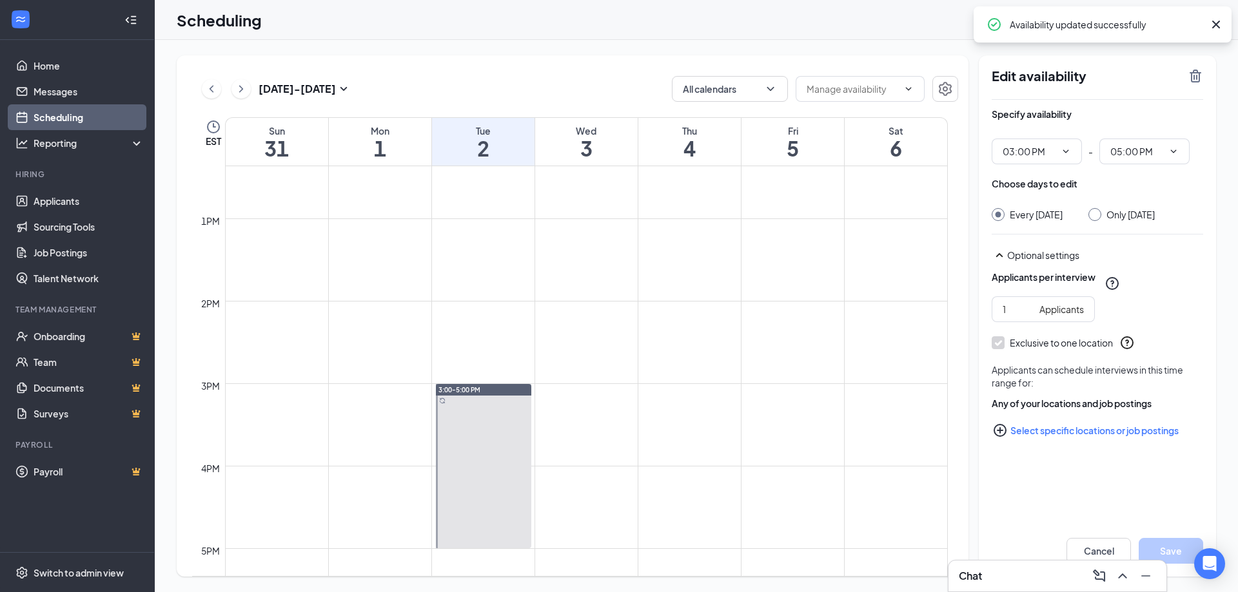
click at [1201, 216] on div "Every Tuesday Only Tuesday, Sep 2" at bounding box center [1096, 214] width 211 height 13
click at [1155, 218] on div "Only Tuesday, Sep 2" at bounding box center [1130, 214] width 48 height 13
click at [1097, 217] on input "Only Tuesday, Sep 2" at bounding box center [1092, 212] width 9 height 9
radio input "true"
radio input "false"
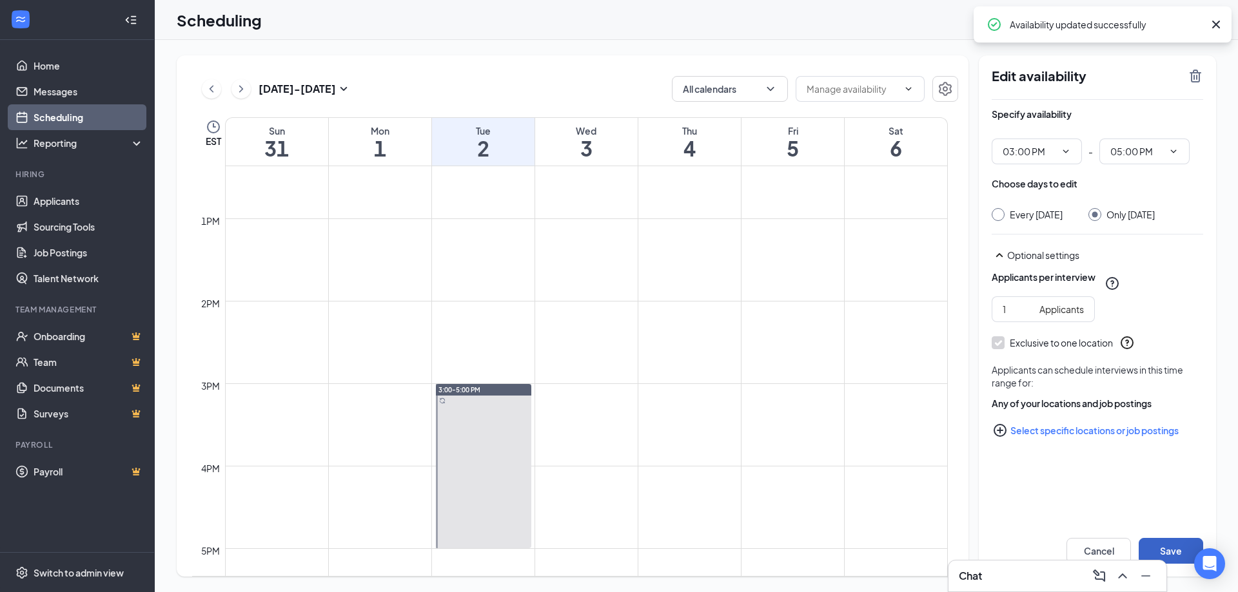
click at [1167, 547] on button "Save" at bounding box center [1170, 551] width 64 height 26
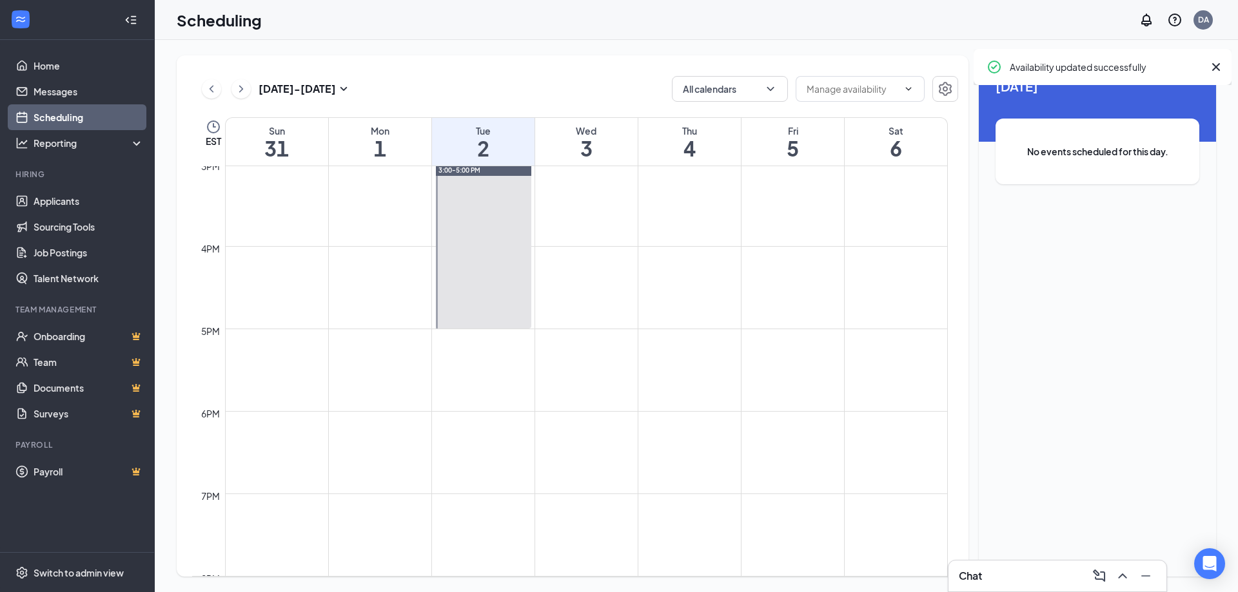
scroll to position [1407, 0]
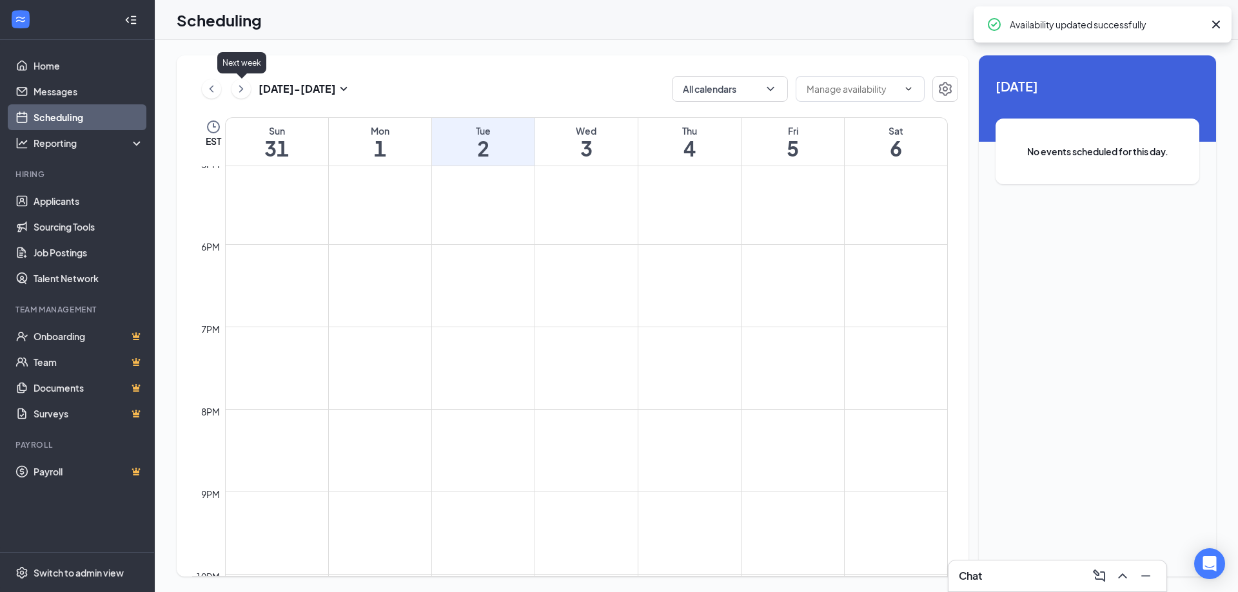
click at [245, 84] on icon "ChevronRight" at bounding box center [241, 88] width 13 height 15
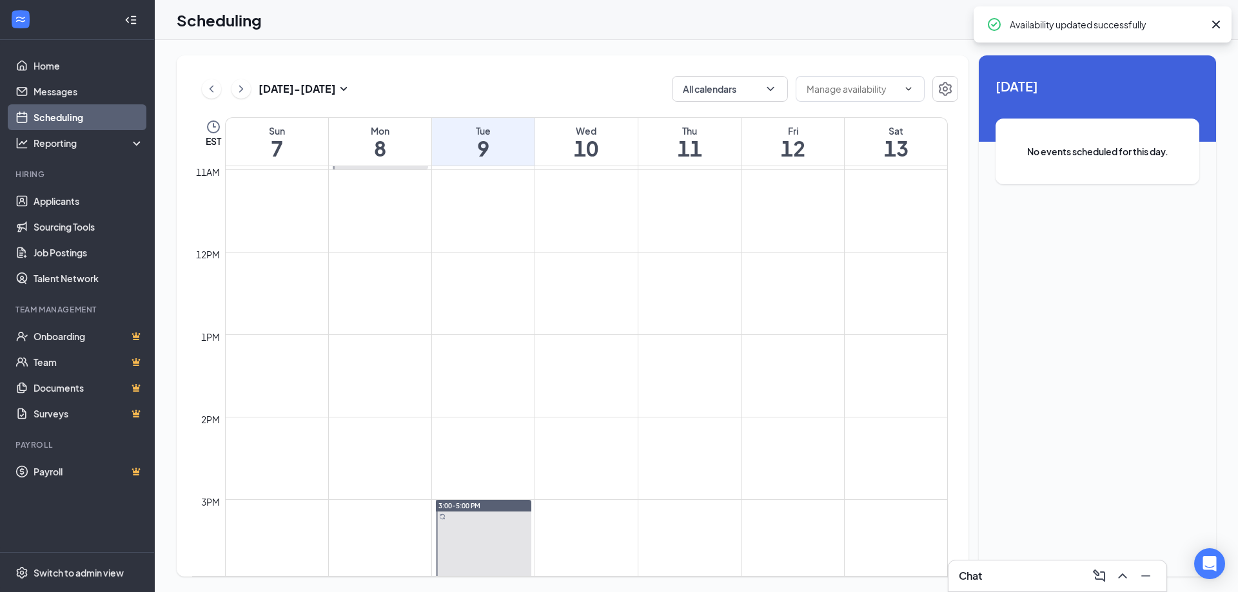
scroll to position [763, 0]
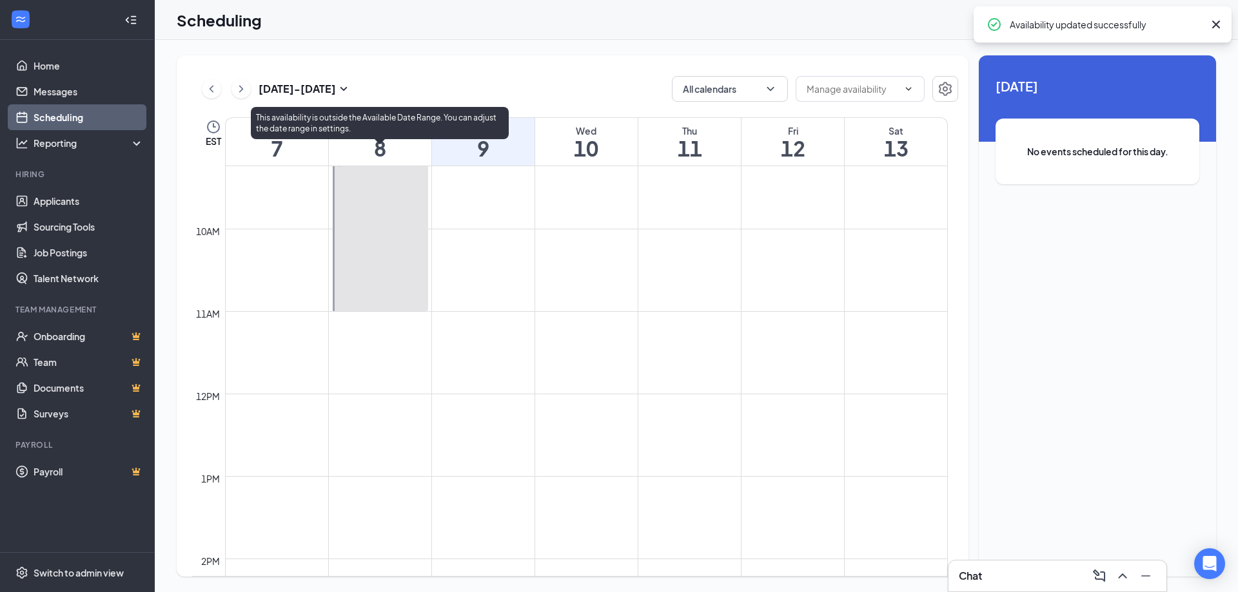
click at [347, 298] on div at bounding box center [380, 229] width 95 height 164
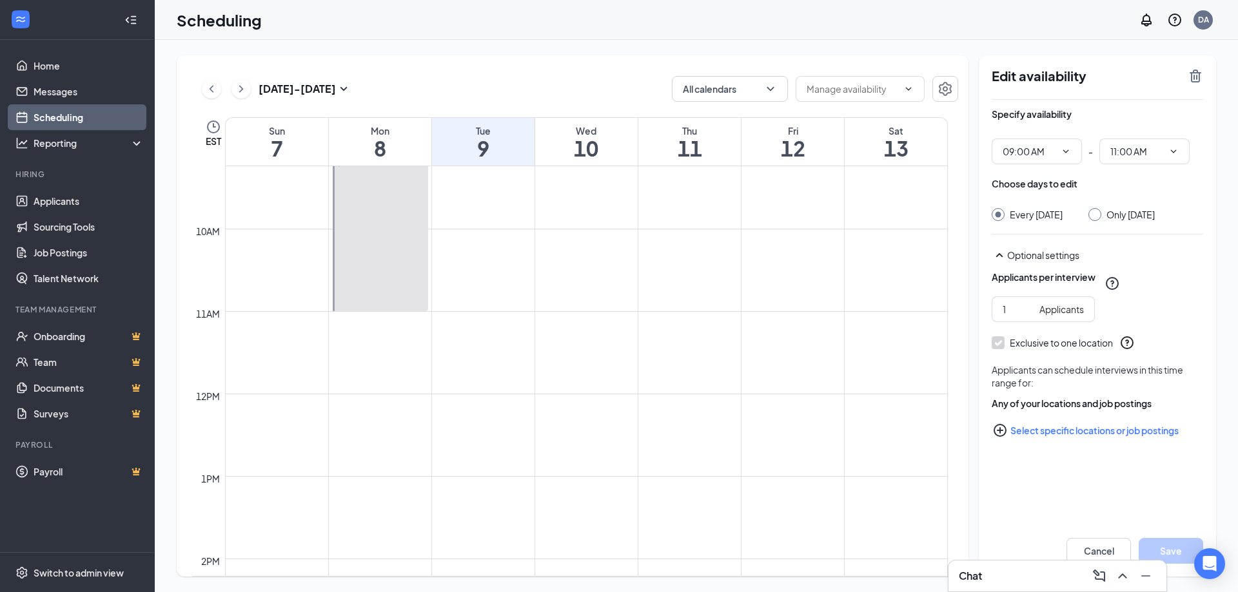
drag, startPoint x: 348, startPoint y: 228, endPoint x: 482, endPoint y: 79, distance: 200.0
click at [487, 57] on div "Sep 7 - Sep 13 All calendars EST Sun 7 Mon 8 Tue 9 Wed 10 Thu 11 Fri 12 Sat 13 …" at bounding box center [573, 316] width 792 height 522
click at [398, 209] on div at bounding box center [380, 229] width 95 height 164
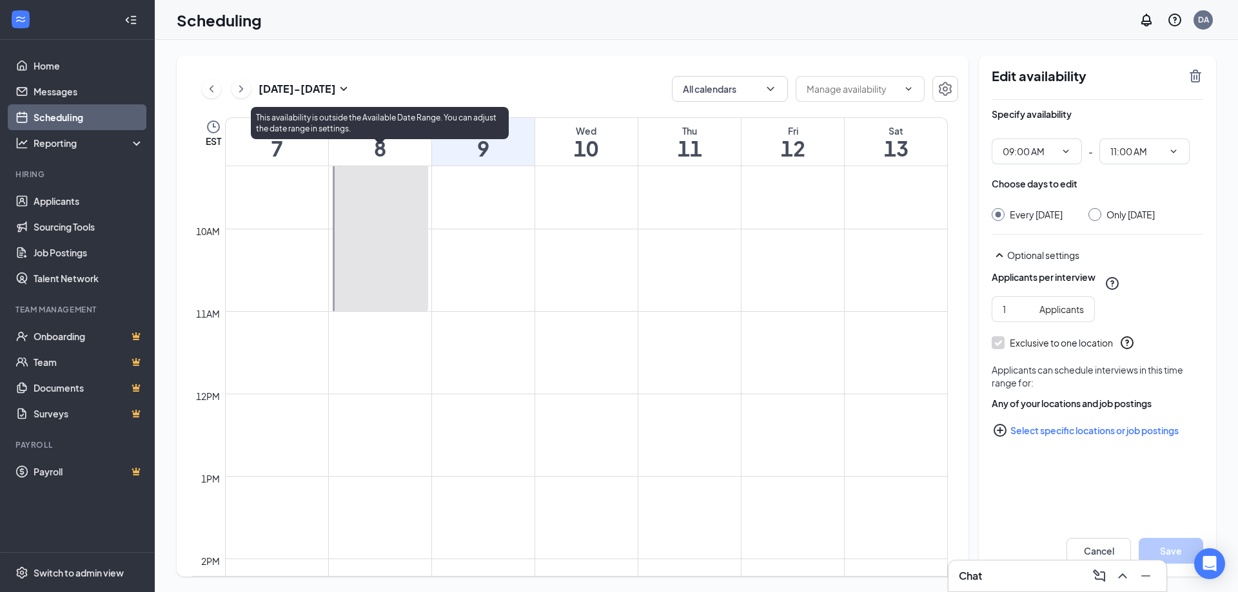
click at [398, 209] on div at bounding box center [380, 229] width 95 height 164
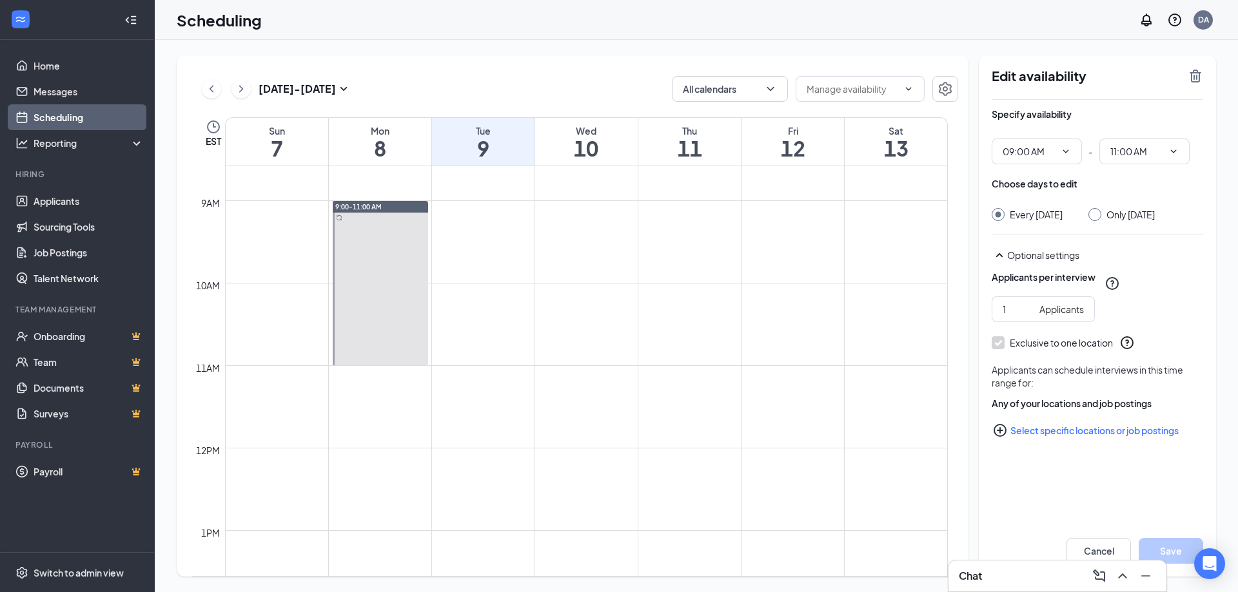
scroll to position [634, 0]
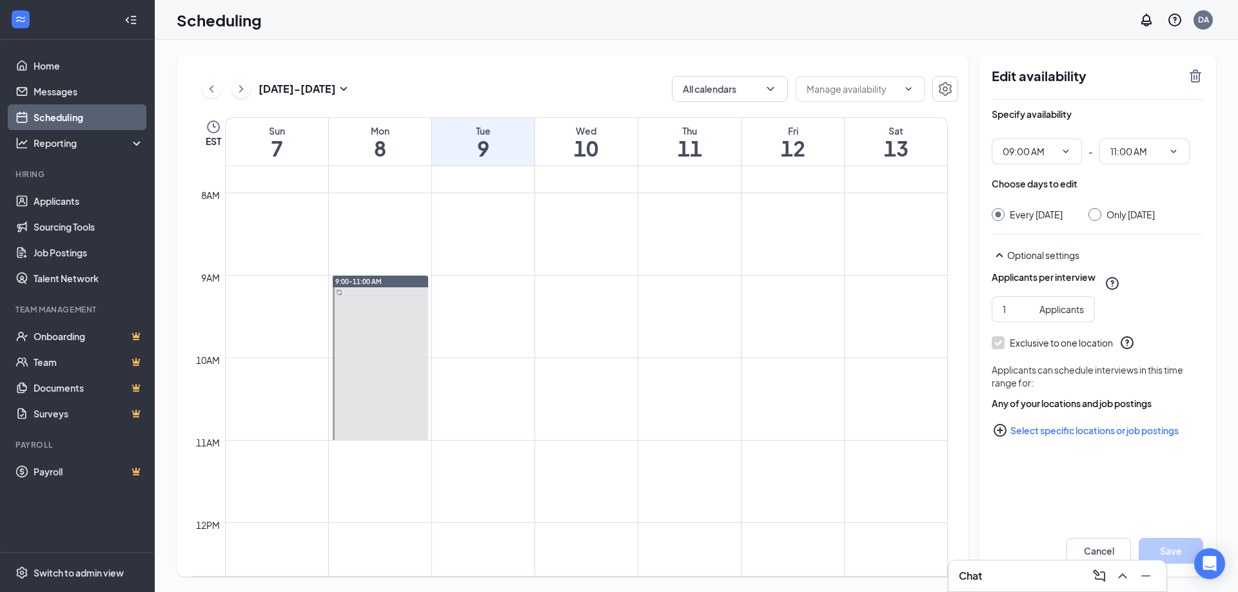
click at [1186, 81] on div "Edit availability" at bounding box center [1096, 84] width 211 height 32
click at [1195, 70] on icon "TrashOutline" at bounding box center [1195, 76] width 12 height 13
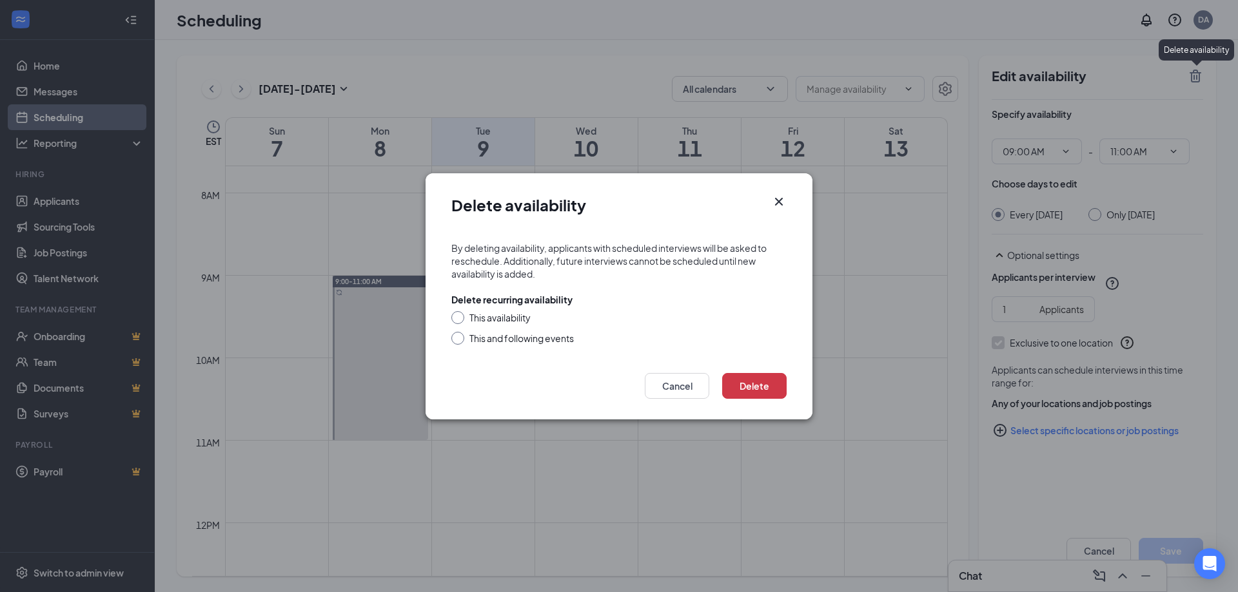
click at [523, 333] on div "This and following events" at bounding box center [521, 338] width 104 height 13
click at [460, 333] on input "This and following events" at bounding box center [455, 336] width 9 height 9
radio input "true"
click at [743, 383] on button "Delete" at bounding box center [754, 386] width 64 height 26
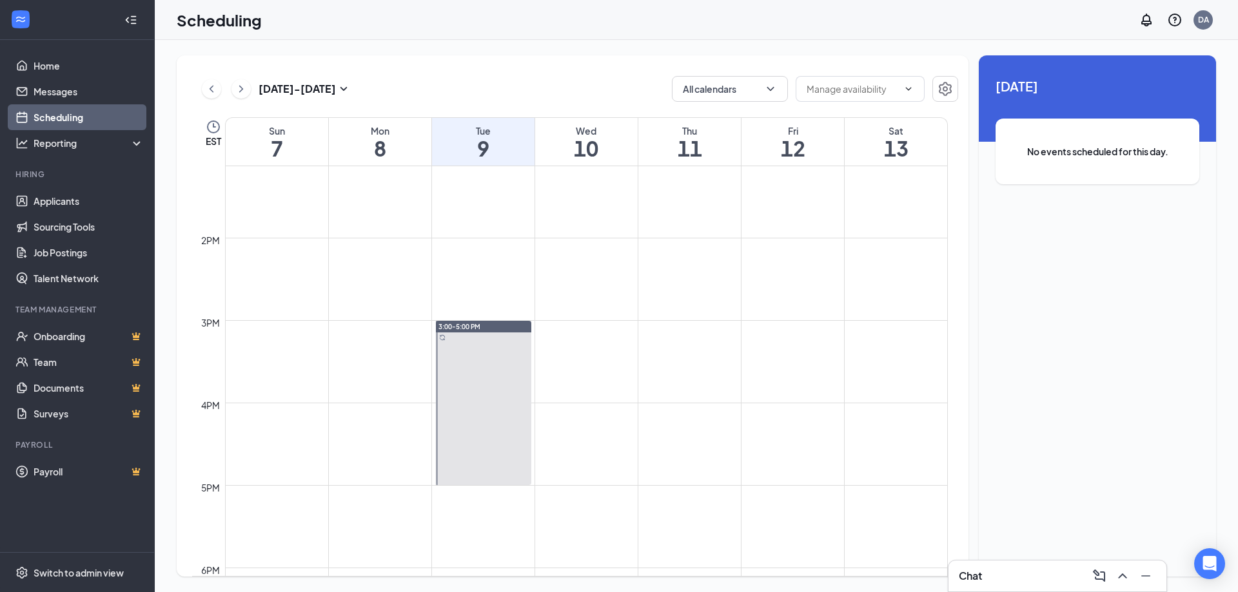
scroll to position [1085, 0]
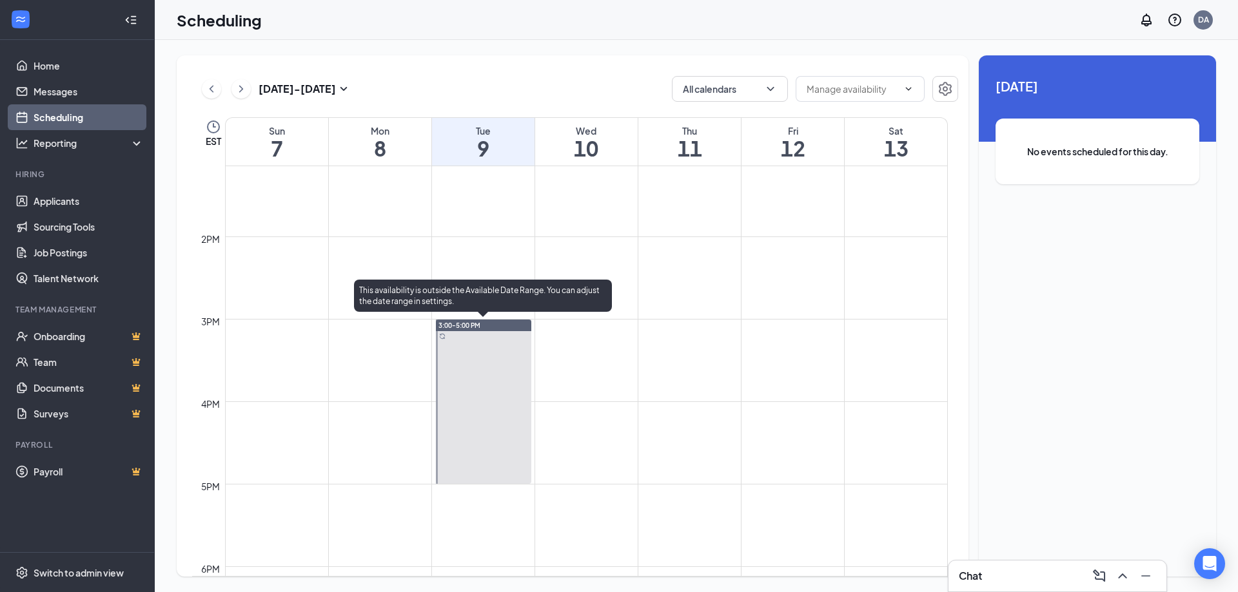
click at [495, 349] on div at bounding box center [483, 402] width 95 height 164
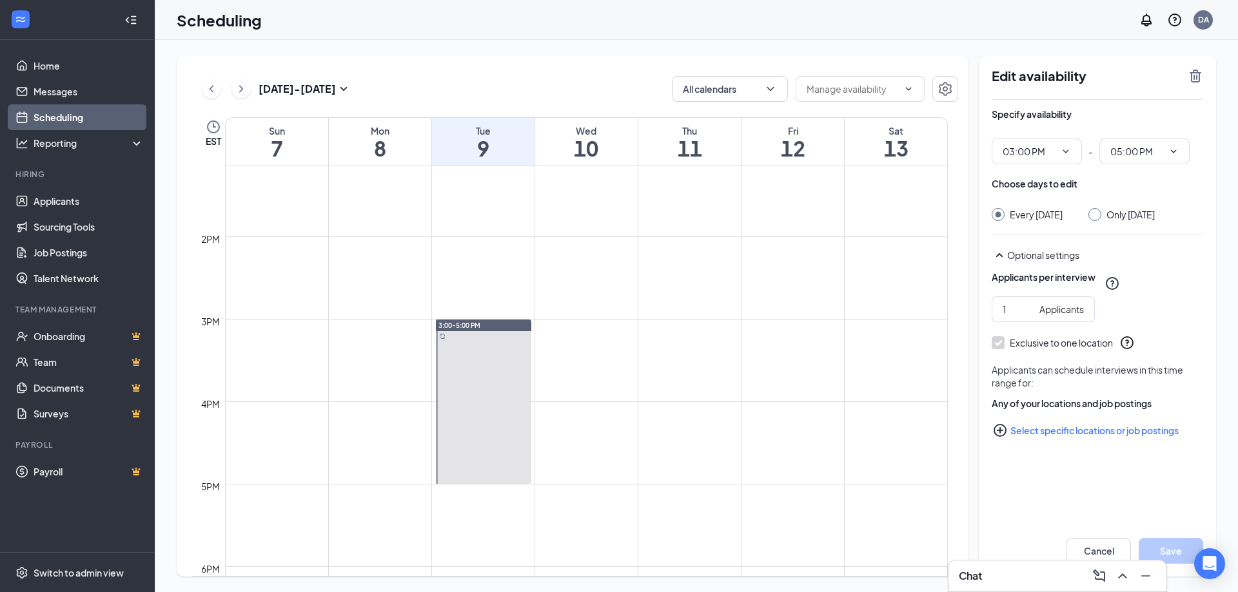
click at [1192, 72] on icon "TrashOutline" at bounding box center [1195, 76] width 12 height 13
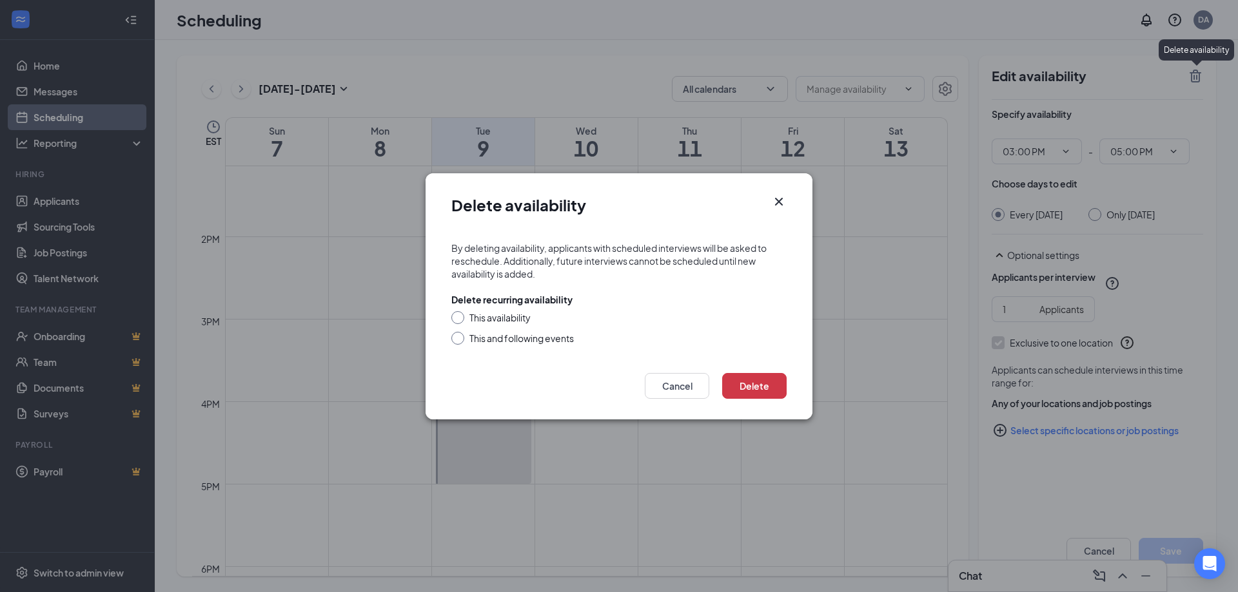
drag, startPoint x: 538, startPoint y: 347, endPoint x: 553, endPoint y: 341, distance: 15.9
click at [538, 347] on form "By deleting availability, applicants with scheduled interviews will be asked to…" at bounding box center [618, 295] width 387 height 132
click at [554, 340] on div "This and following events" at bounding box center [521, 338] width 104 height 13
click at [460, 340] on input "This and following events" at bounding box center [455, 336] width 9 height 9
radio input "true"
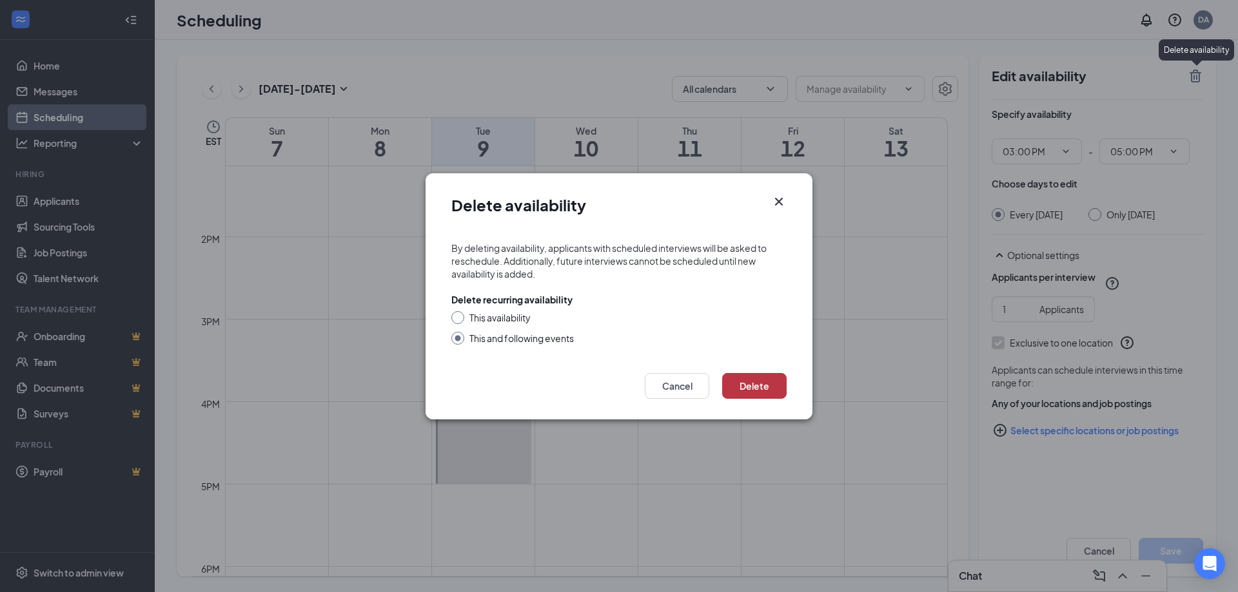
click at [742, 387] on button "Delete" at bounding box center [754, 386] width 64 height 26
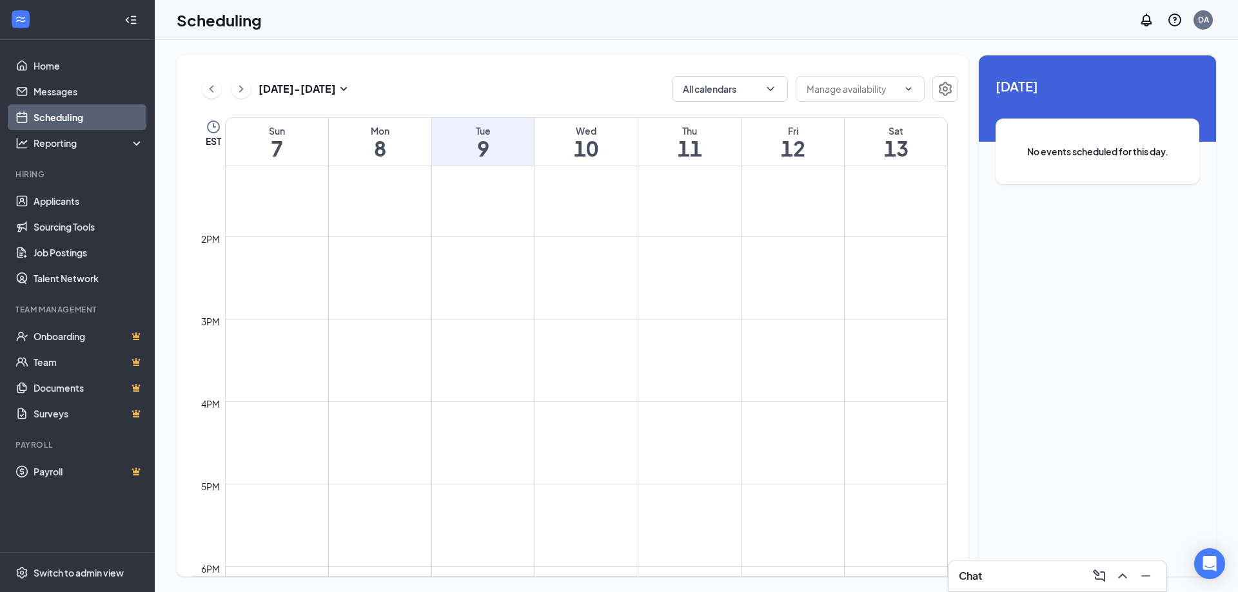
click at [50, 183] on li "Hiring Applicants Sourcing Tools Job Postings Talent Network" at bounding box center [77, 230] width 154 height 122
click at [52, 207] on link "Applicants" at bounding box center [89, 201] width 110 height 26
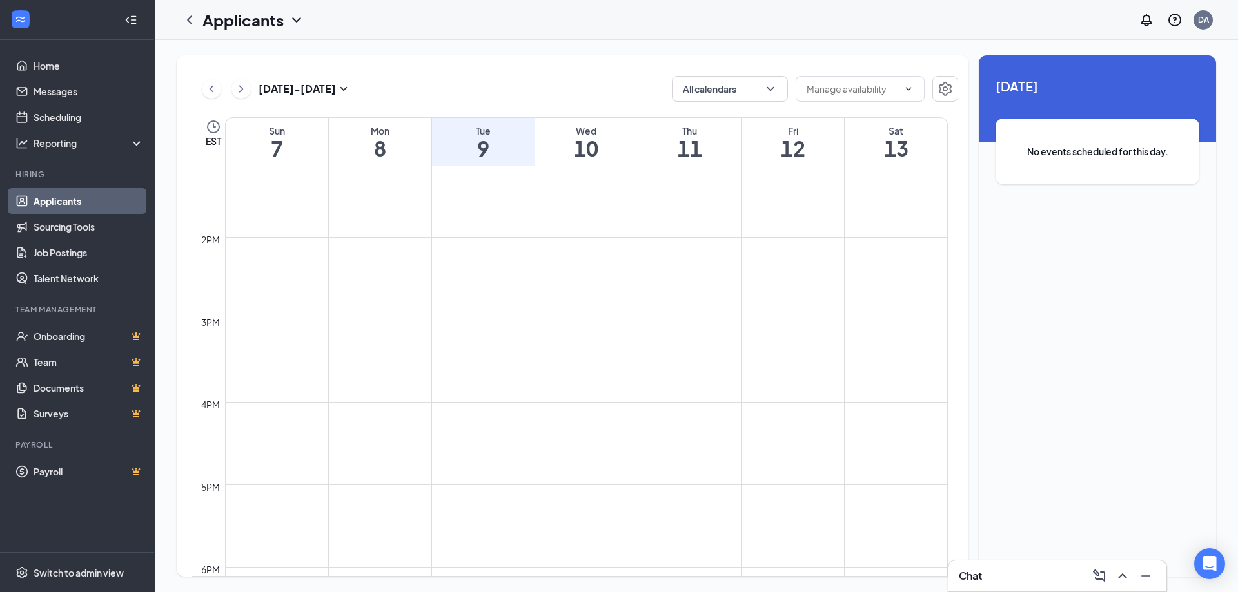
scroll to position [892, 0]
click at [43, 189] on link "Applicants" at bounding box center [89, 201] width 110 height 26
click at [54, 240] on link "Sourcing Tools" at bounding box center [89, 227] width 110 height 26
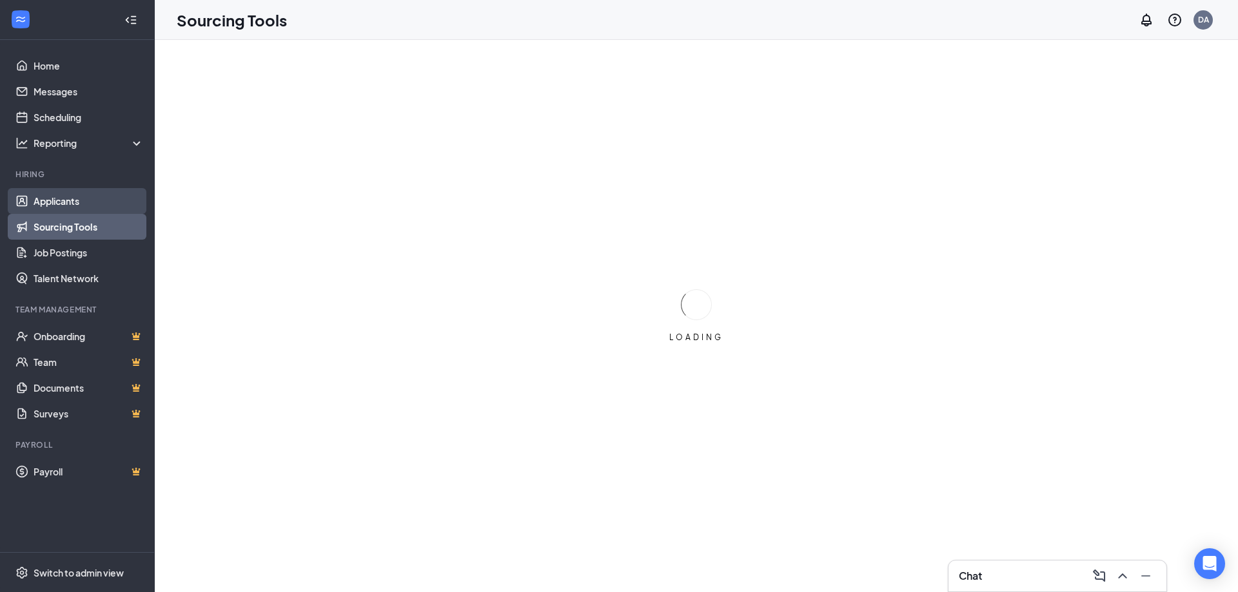
click at [54, 199] on link "Applicants" at bounding box center [89, 201] width 110 height 26
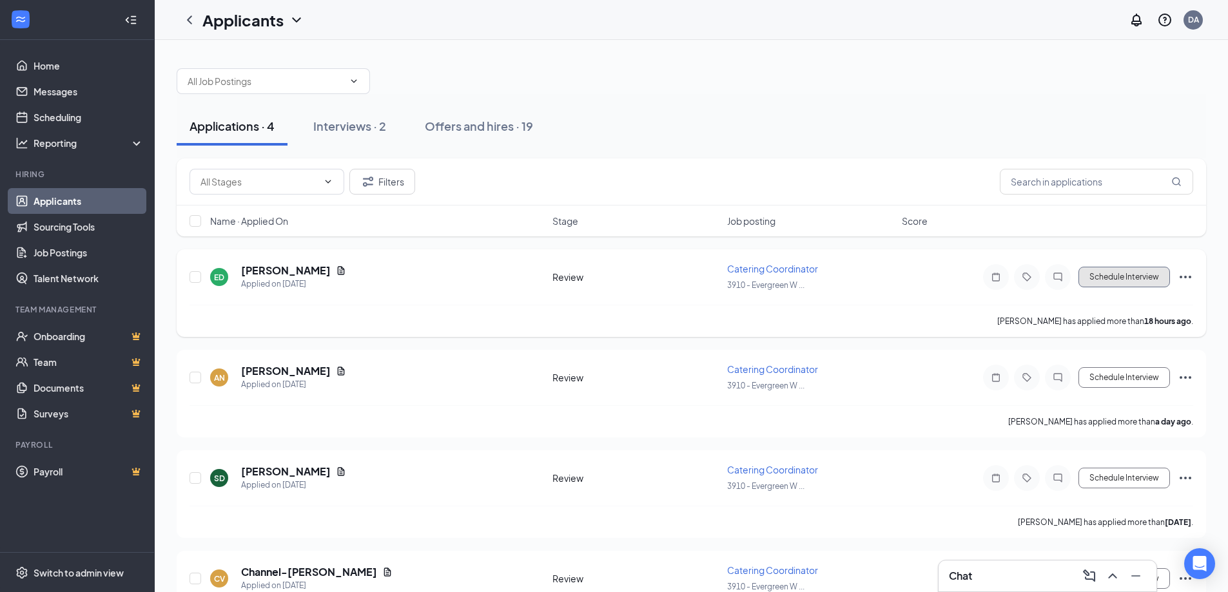
click at [1132, 276] on button "Schedule Interview" at bounding box center [1125, 277] width 92 height 21
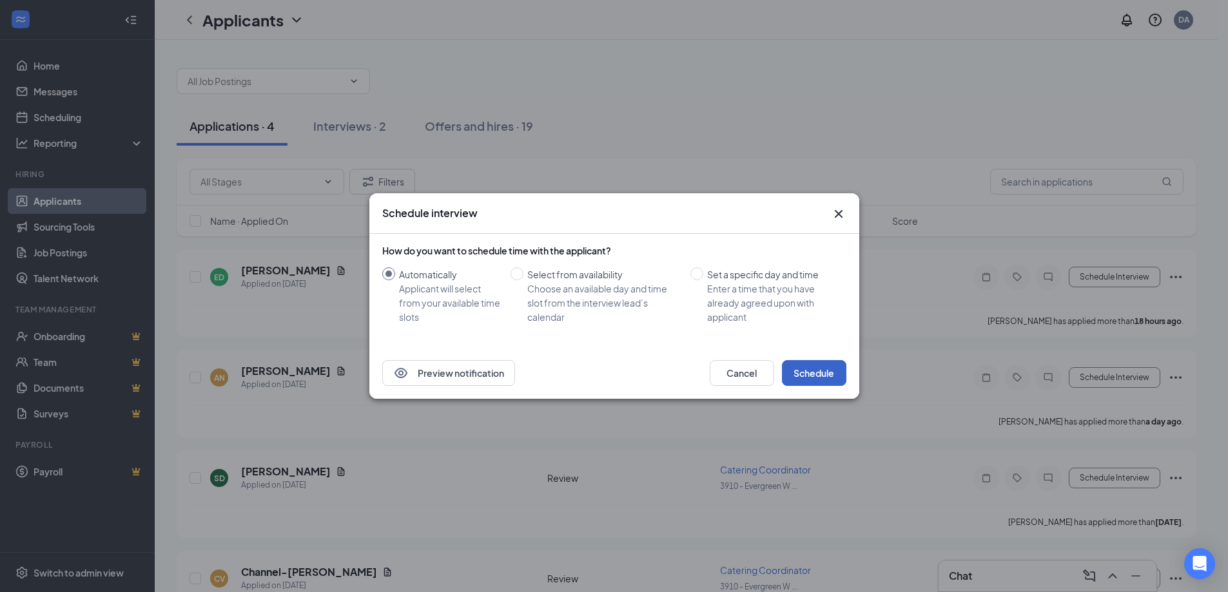
click at [839, 375] on button "Schedule" at bounding box center [814, 373] width 64 height 26
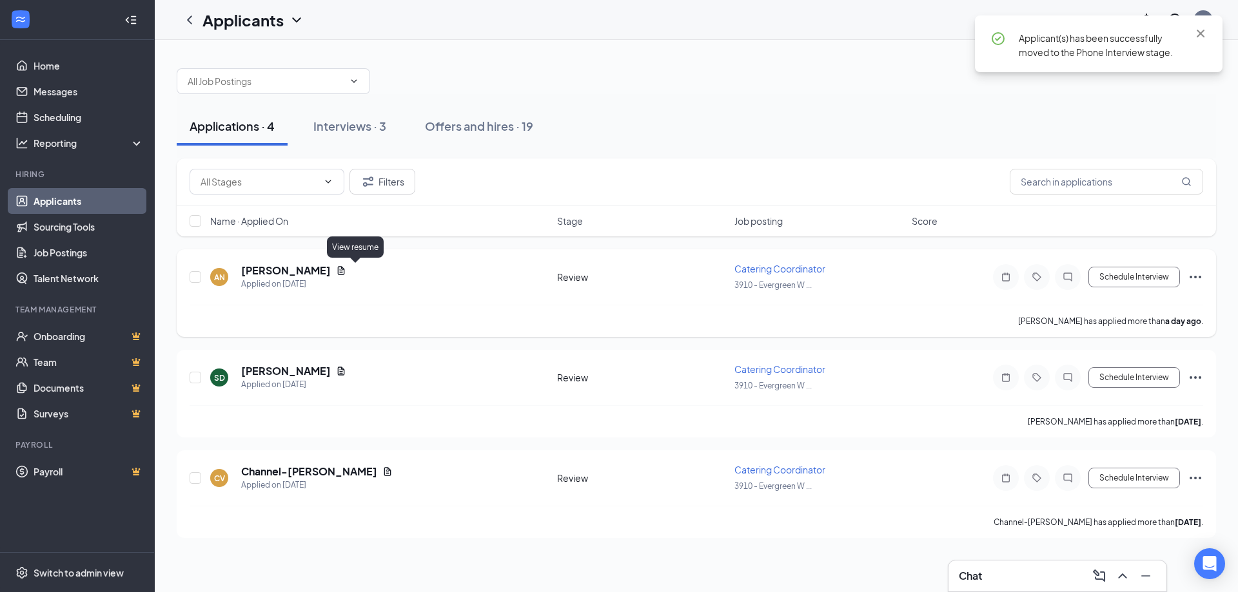
click at [345, 269] on icon "Document" at bounding box center [341, 270] width 7 height 8
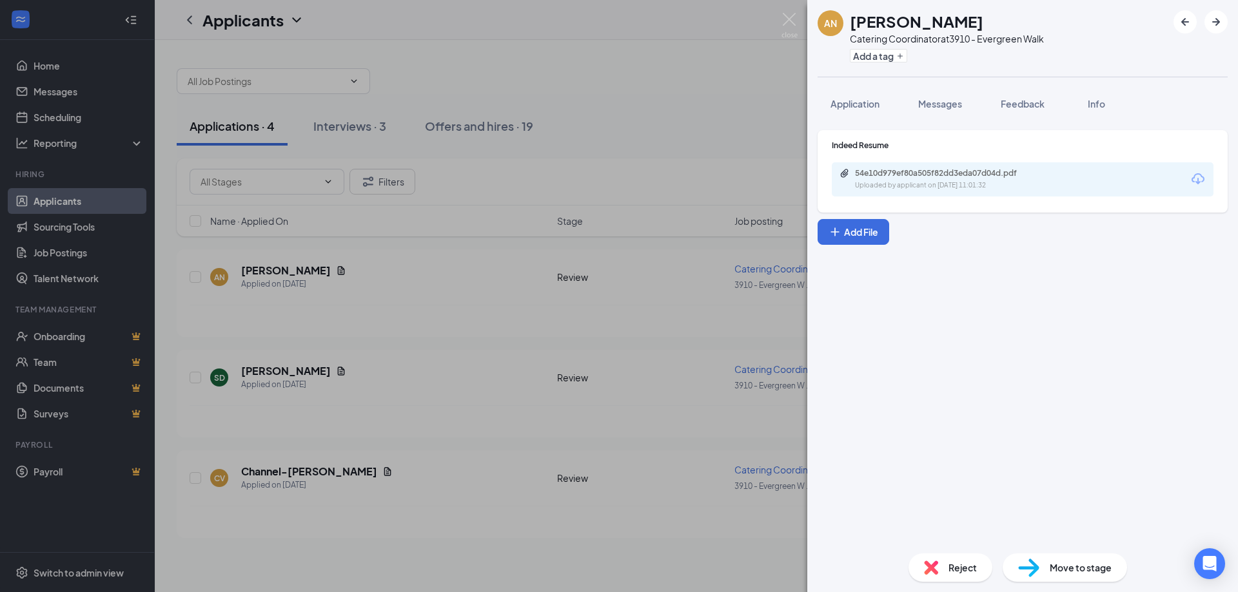
click at [935, 199] on div "Indeed Resume 54e10d979ef80a505f82dd3eda07d04d.pdf Uploaded by applicant on [DA…" at bounding box center [1022, 171] width 410 height 83
click at [937, 183] on div "Uploaded by applicant on [DATE] 11:01:32" at bounding box center [951, 186] width 193 height 10
click at [955, 568] on span "Reject" at bounding box center [962, 568] width 28 height 14
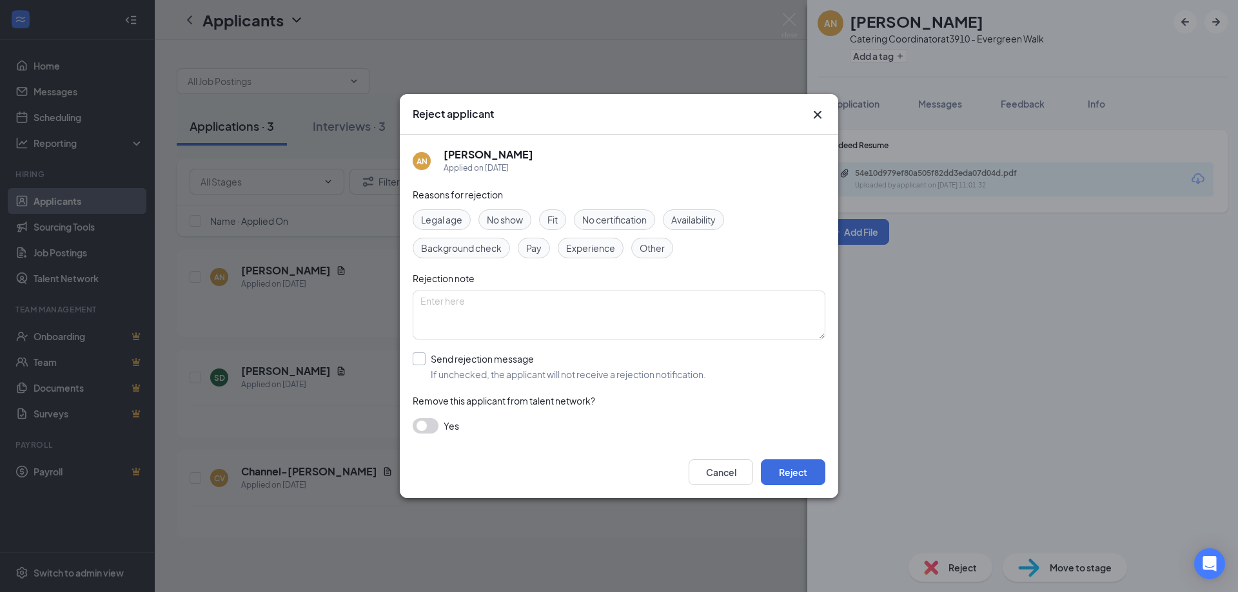
click at [495, 358] on input "Send rejection message If unchecked, the applicant will not receive a rejection…" at bounding box center [559, 367] width 293 height 28
checkbox input "true"
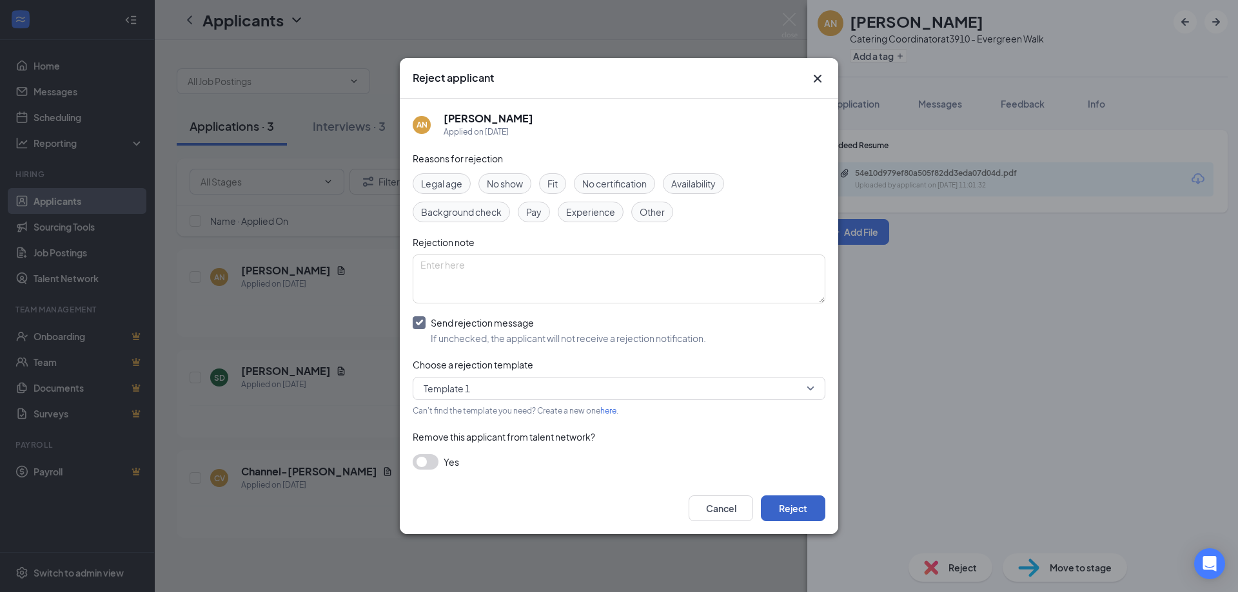
click at [777, 507] on button "Reject" at bounding box center [793, 509] width 64 height 26
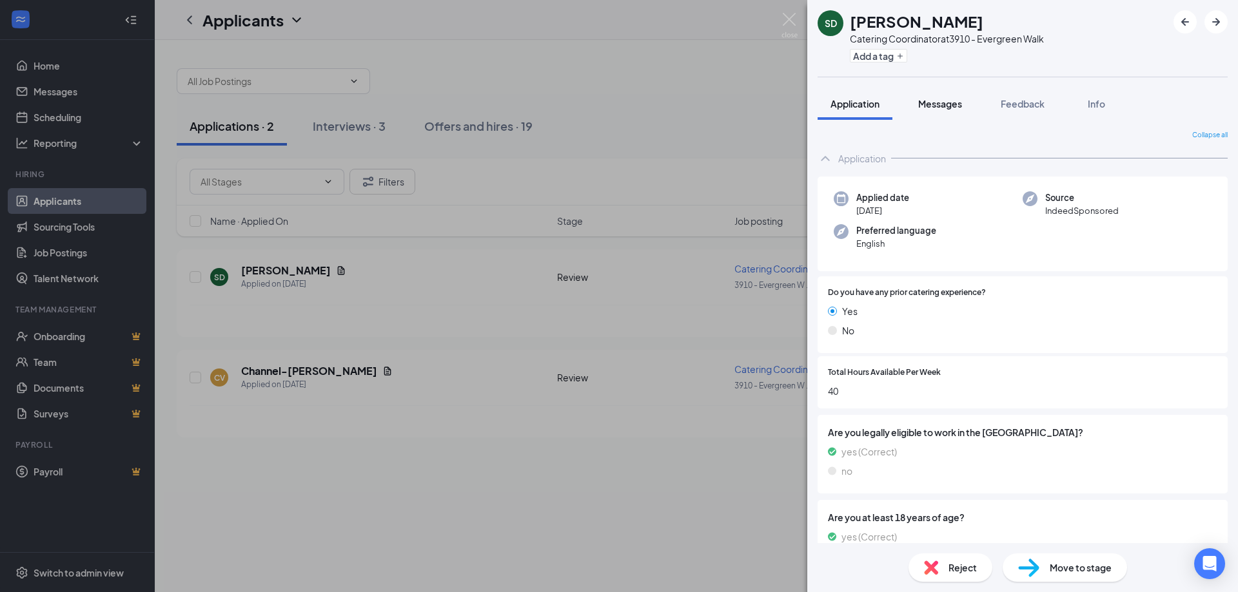
click at [942, 103] on span "Messages" at bounding box center [940, 104] width 44 height 12
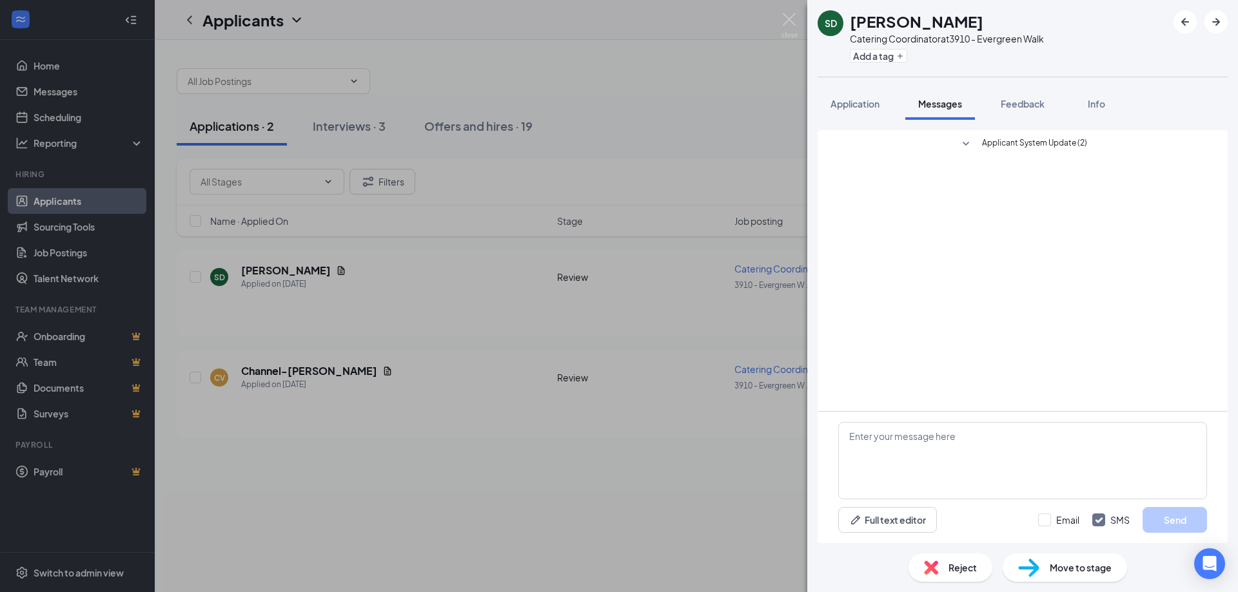
click at [785, 17] on img at bounding box center [789, 25] width 16 height 25
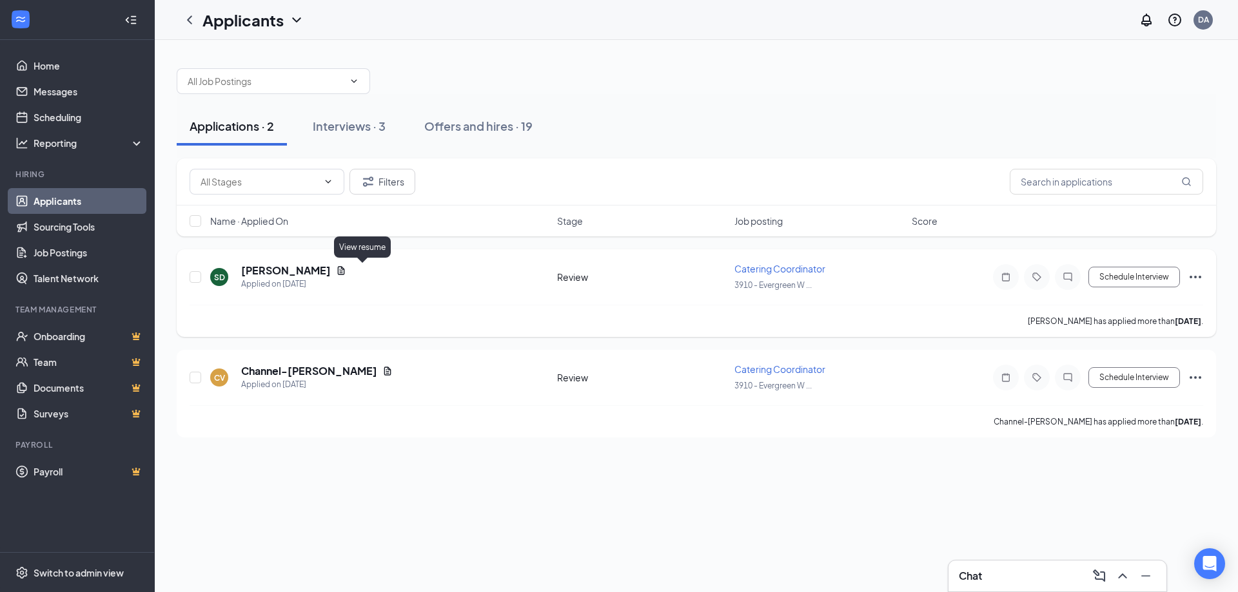
click at [346, 266] on div "[PERSON_NAME]" at bounding box center [293, 271] width 105 height 14
click at [346, 269] on icon "Document" at bounding box center [341, 271] width 10 height 10
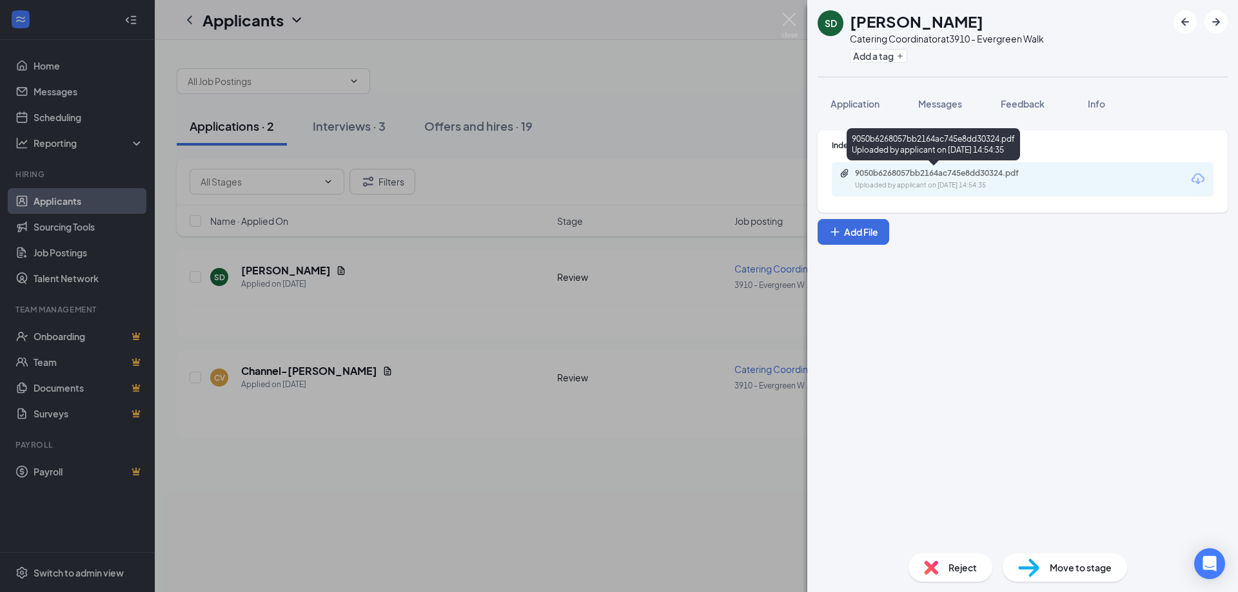
click at [924, 162] on div "9050b6268057bb2164ac745e8dd30324.pdf Uploaded by applicant on [DATE] 14:54:35" at bounding box center [932, 146] width 173 height 37
click at [928, 176] on div "9050b6268057bb2164ac745e8dd30324.pdf" at bounding box center [945, 173] width 181 height 10
click at [935, 560] on div "Reject" at bounding box center [950, 568] width 84 height 28
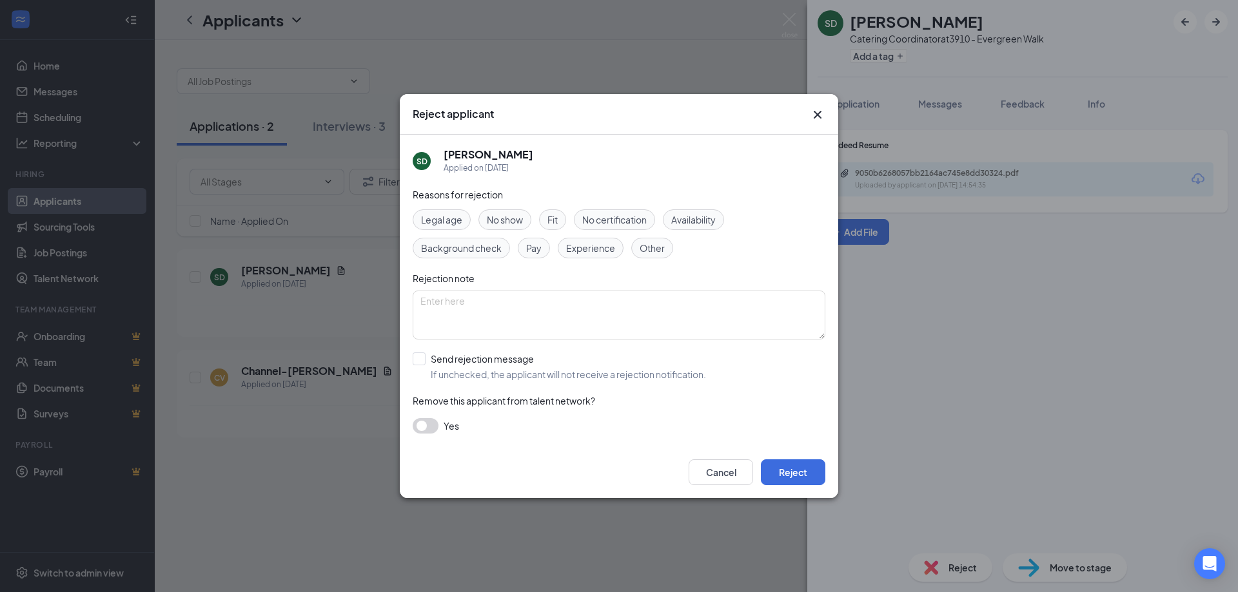
click at [450, 351] on div "Reasons for rejection Legal age No show Fit No certification Availability Backg…" at bounding box center [619, 317] width 413 height 259
click at [471, 381] on div "Reasons for rejection Legal age No show Fit No certification Availability Backg…" at bounding box center [619, 317] width 413 height 259
click at [480, 368] on input "Send rejection message If unchecked, the applicant will not receive a rejection…" at bounding box center [559, 367] width 293 height 28
checkbox input "true"
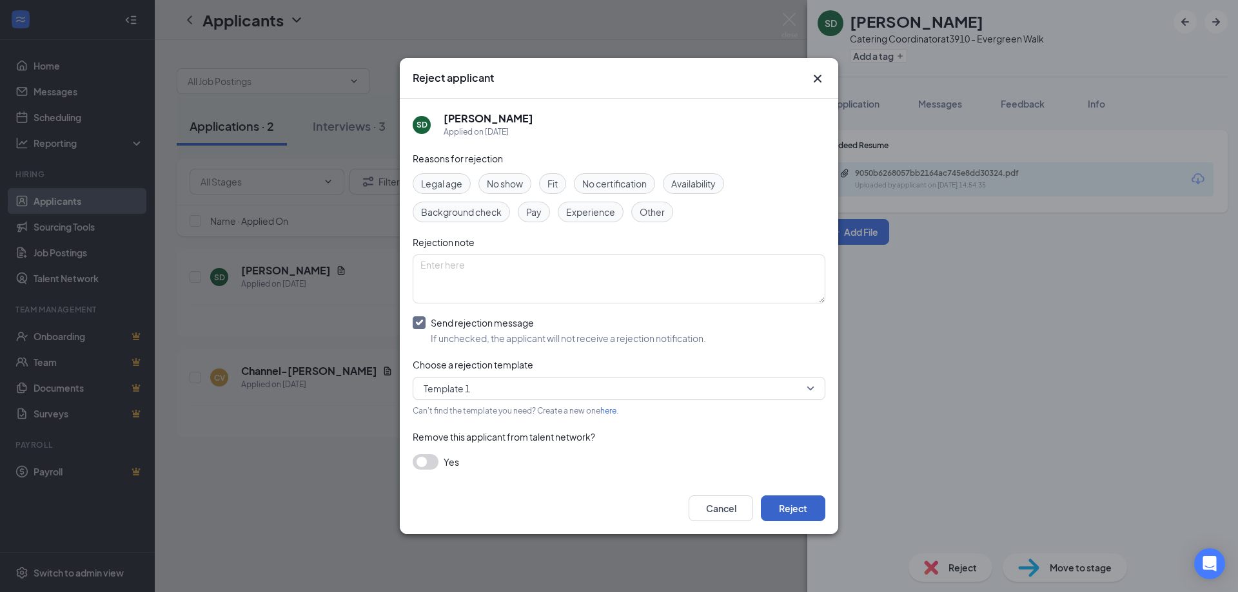
click at [777, 505] on button "Reject" at bounding box center [793, 509] width 64 height 26
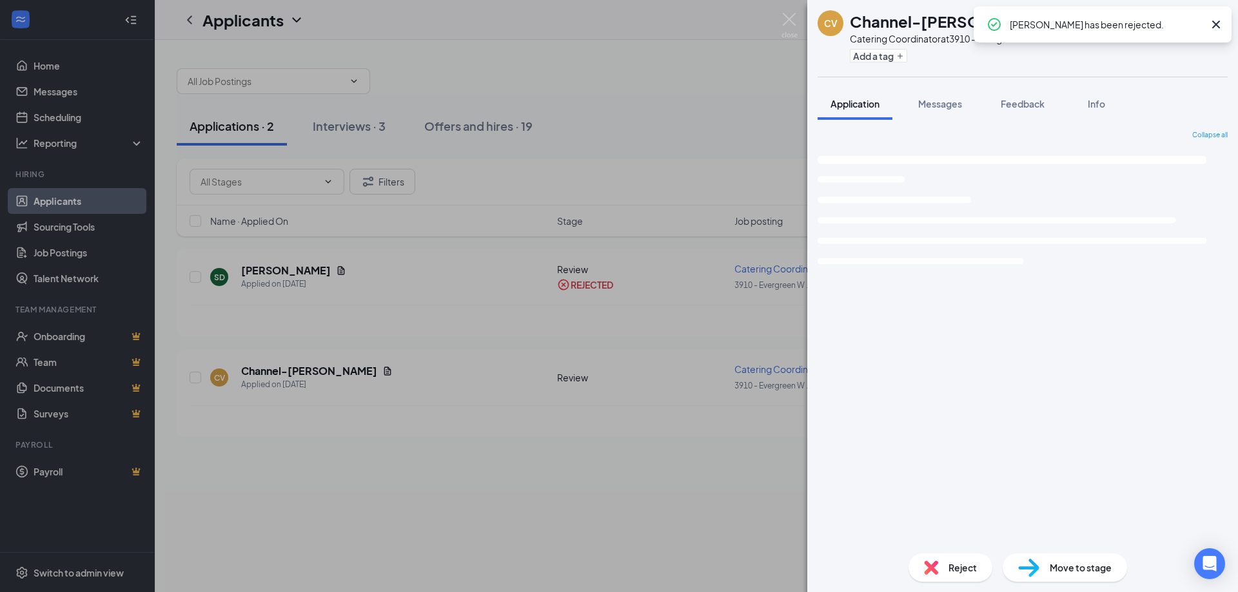
click at [359, 378] on div "CV Channel-[PERSON_NAME] Catering Coordinator at 3910 - Evergreen Walk Add a ta…" at bounding box center [619, 296] width 1238 height 592
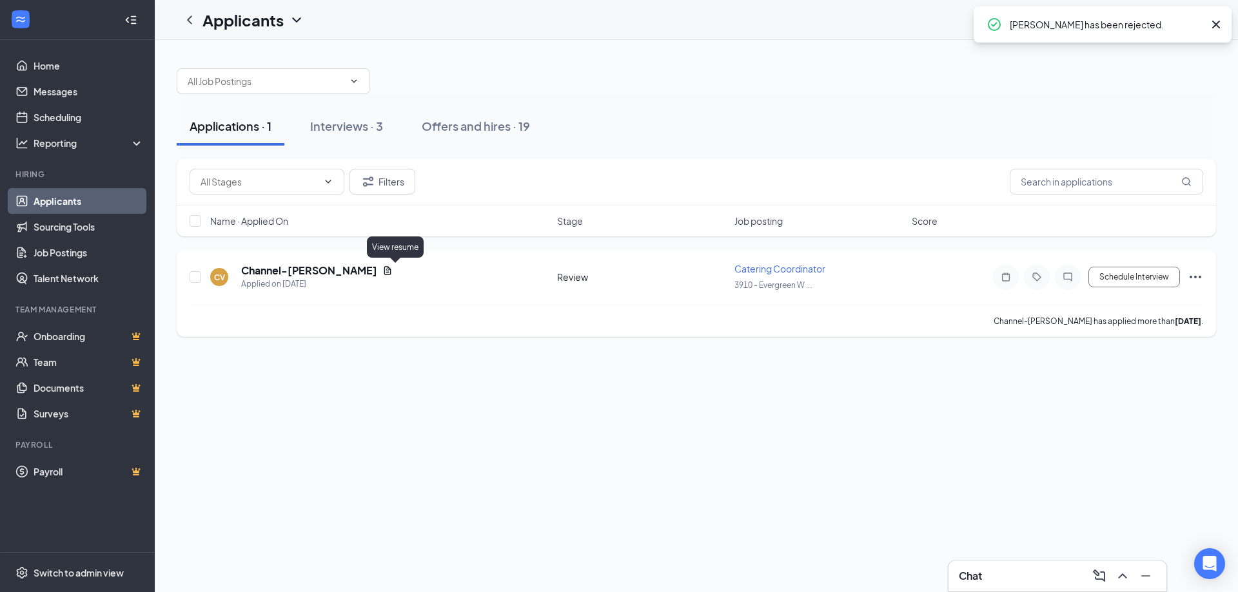
click at [391, 271] on icon "Document" at bounding box center [387, 270] width 7 height 8
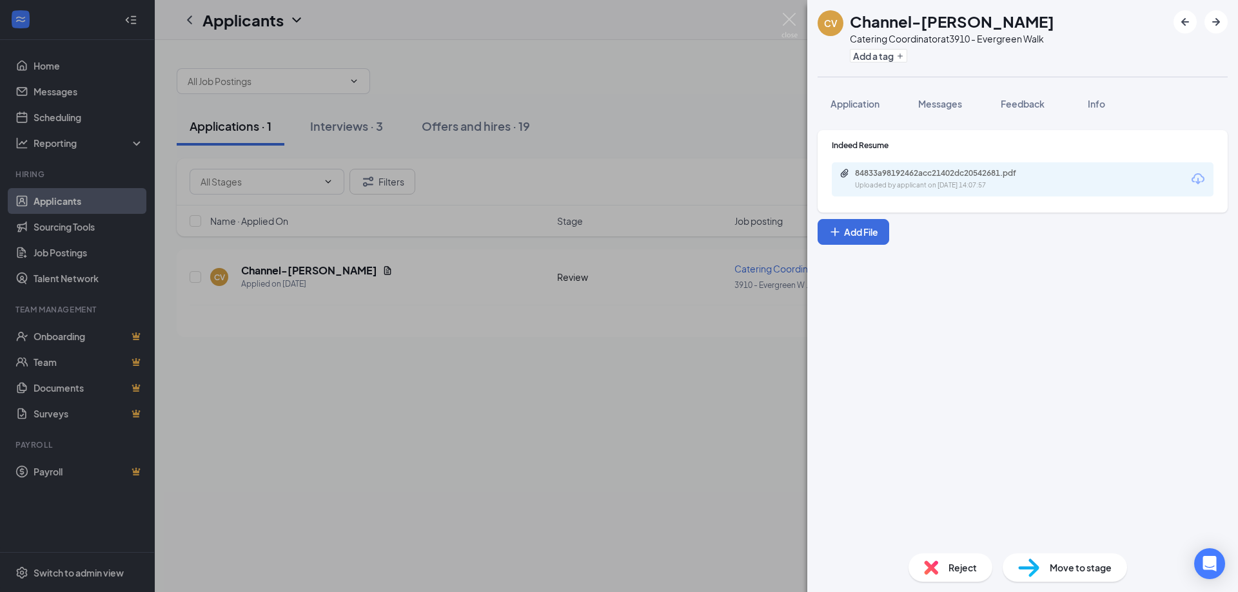
click at [946, 178] on div "84833a98192462acc21402dc20542681.pdf" at bounding box center [945, 173] width 181 height 10
click at [954, 557] on div "Reject" at bounding box center [950, 568] width 84 height 28
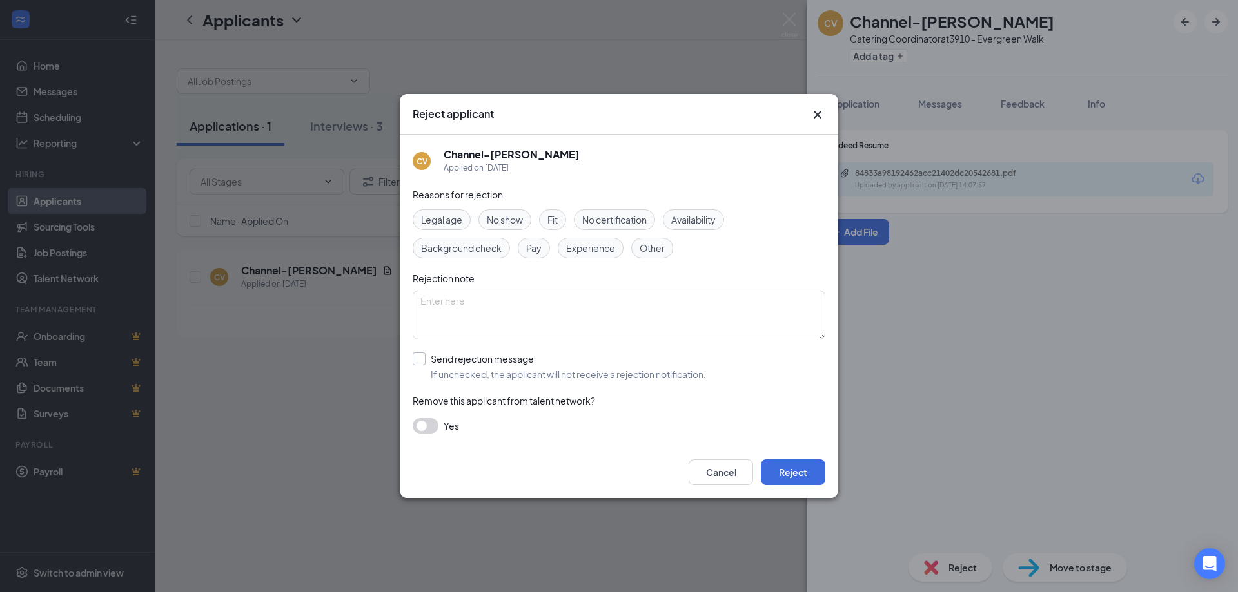
click at [440, 359] on input "Send rejection message If unchecked, the applicant will not receive a rejection…" at bounding box center [559, 367] width 293 height 28
checkbox input "true"
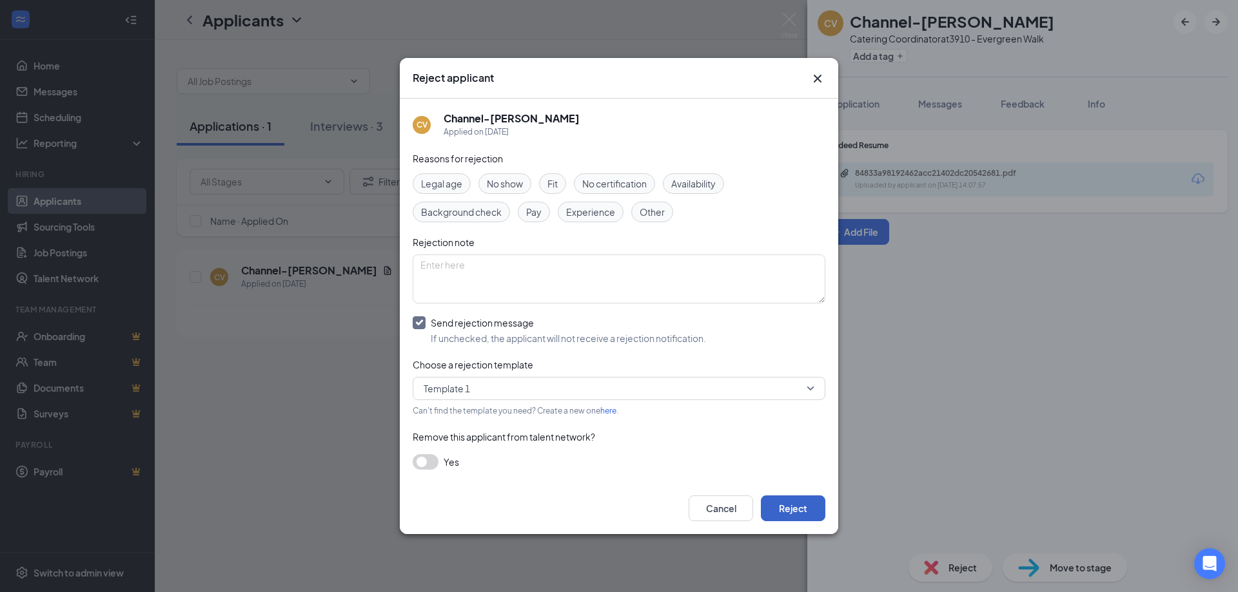
click at [791, 507] on button "Reject" at bounding box center [793, 509] width 64 height 26
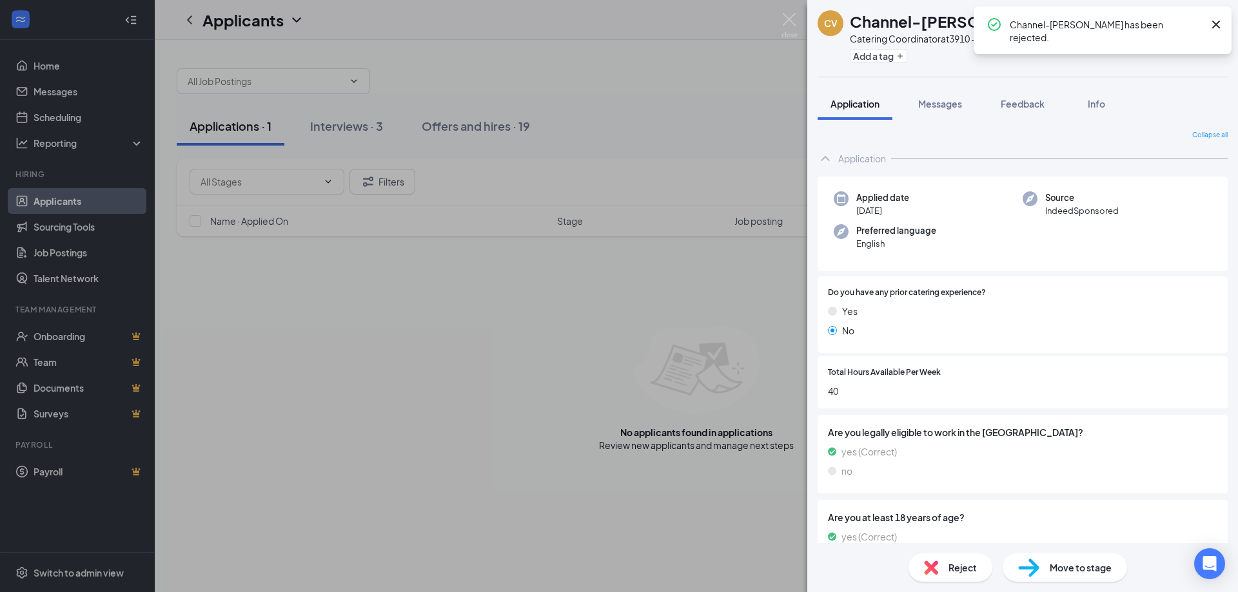
click at [223, 335] on div "CV Channel-[PERSON_NAME] Catering Coordinator at 3910 - Evergreen Walk Add a ta…" at bounding box center [619, 296] width 1238 height 592
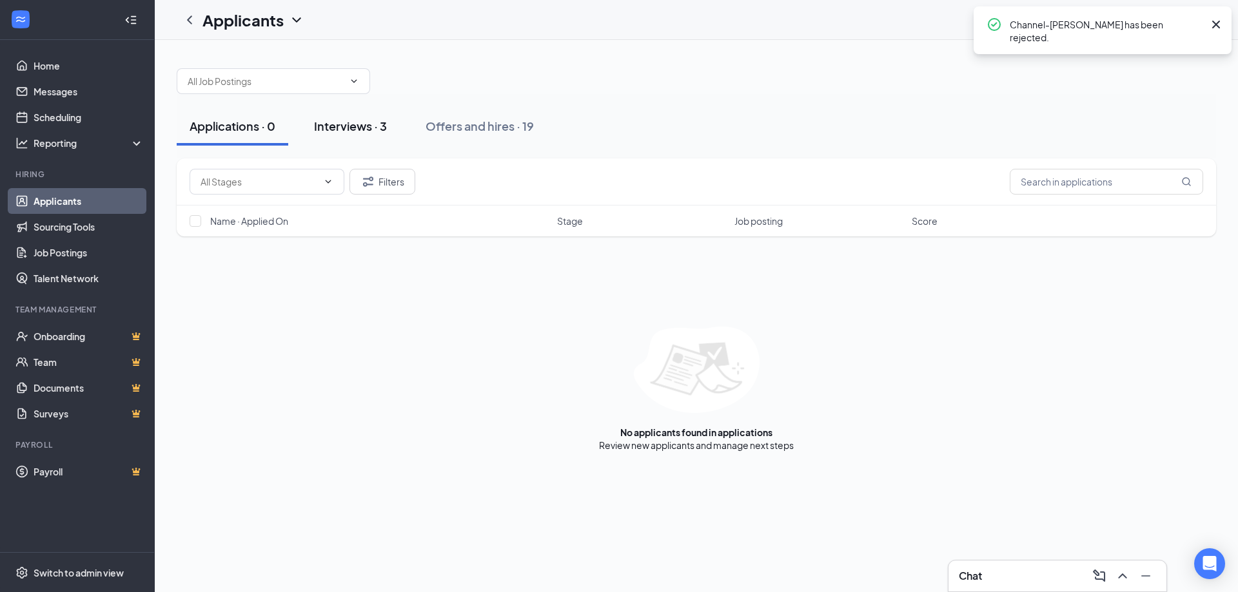
click at [342, 124] on div "Interviews · 3" at bounding box center [350, 126] width 73 height 16
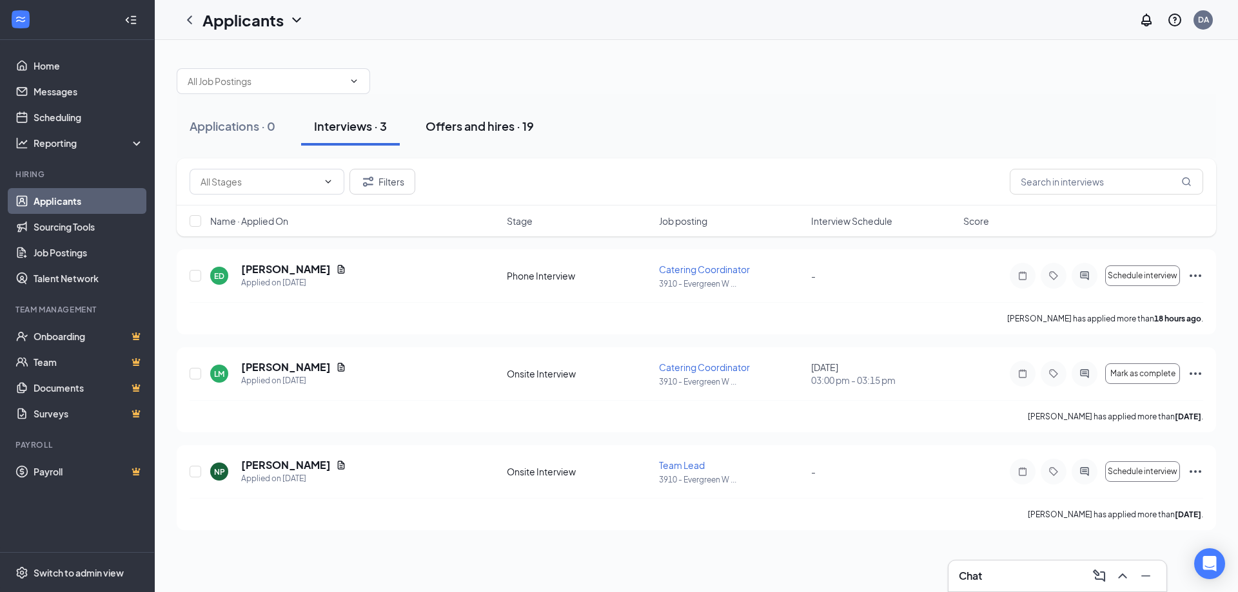
click at [473, 124] on div "Offers and hires · 19" at bounding box center [479, 126] width 108 height 16
